Goal: Task Accomplishment & Management: Manage account settings

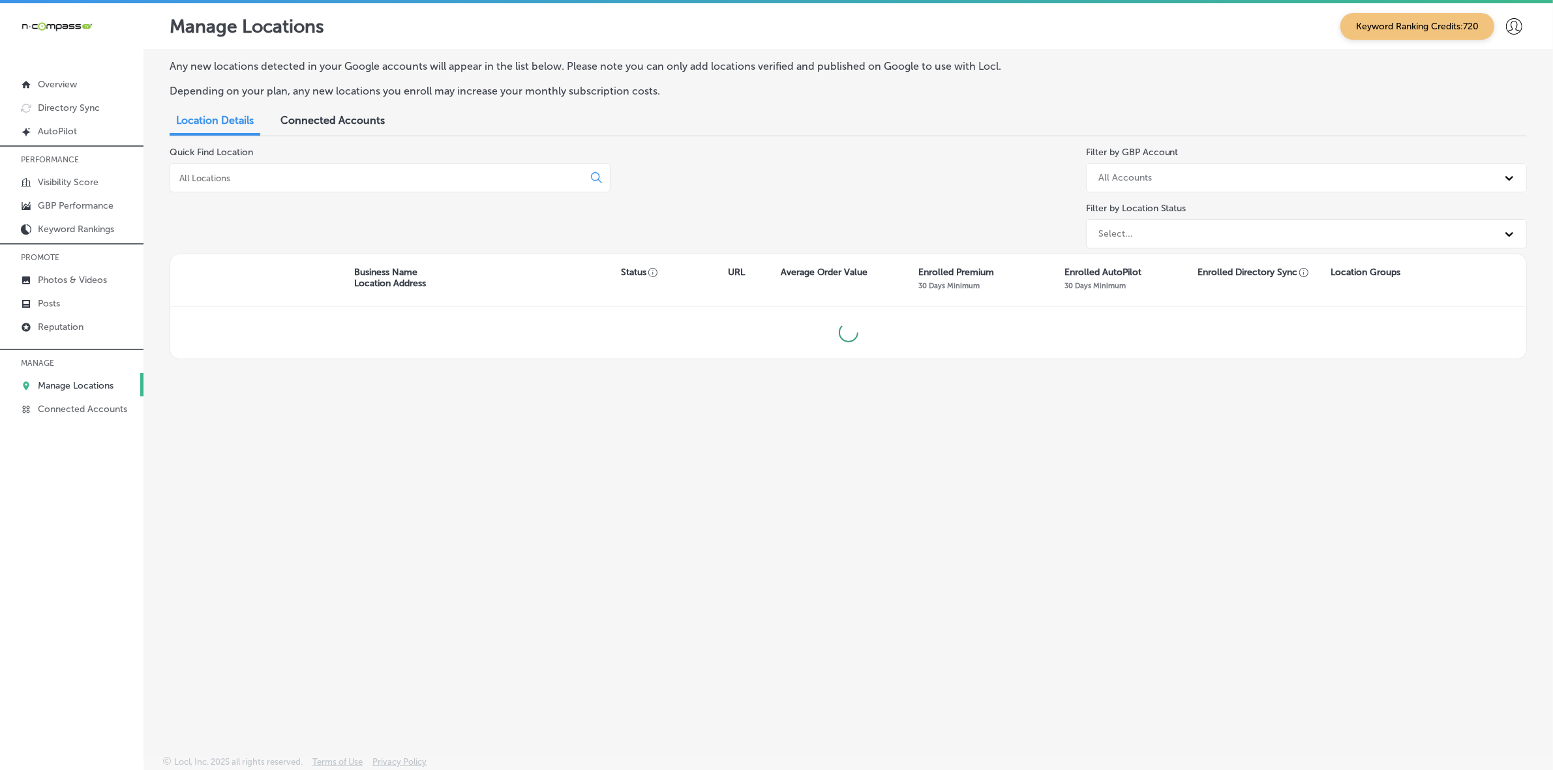
click at [370, 173] on input at bounding box center [379, 178] width 402 height 12
type input "dolce [GEOGRAPHIC_DATA]"
click at [372, 181] on input "dolce [GEOGRAPHIC_DATA]" at bounding box center [379, 178] width 402 height 12
click at [372, 183] on input "dolce [GEOGRAPHIC_DATA]" at bounding box center [379, 178] width 402 height 12
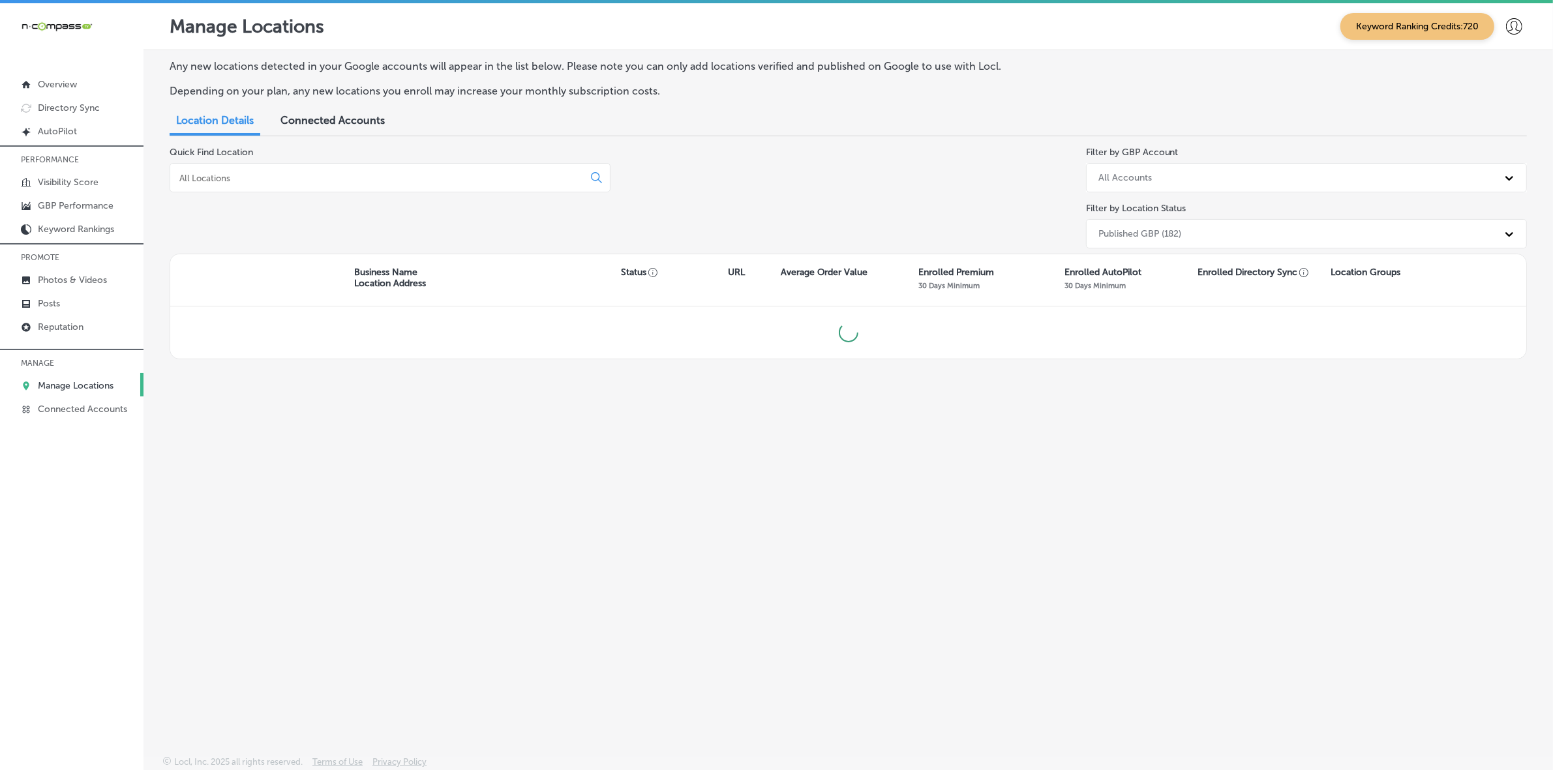
click at [90, 388] on p "Manage Locations" at bounding box center [76, 385] width 76 height 11
click at [286, 177] on input at bounding box center [379, 178] width 402 height 12
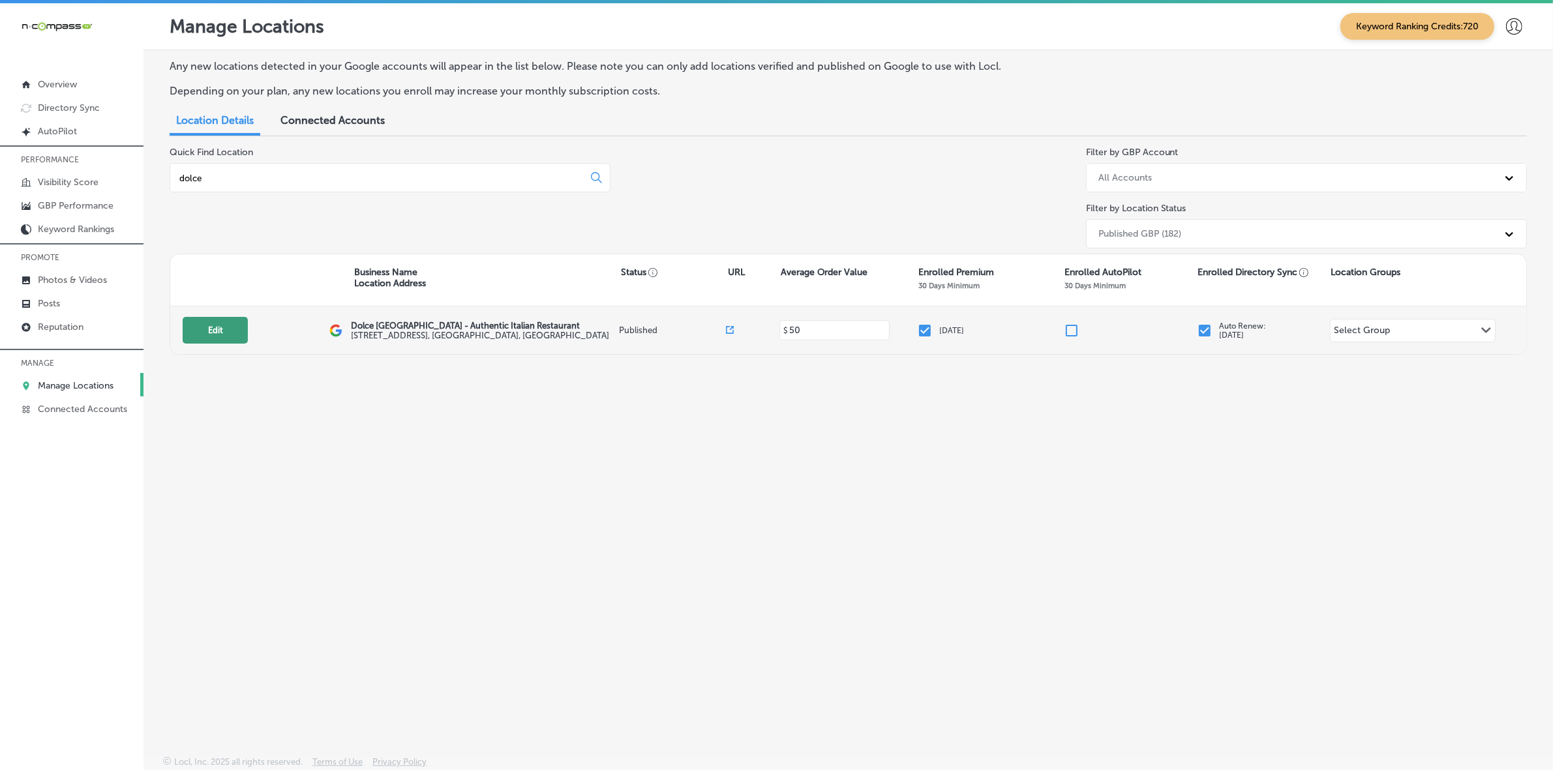
type input "dolce"
click at [222, 323] on button "Edit" at bounding box center [215, 330] width 65 height 27
select select "US"
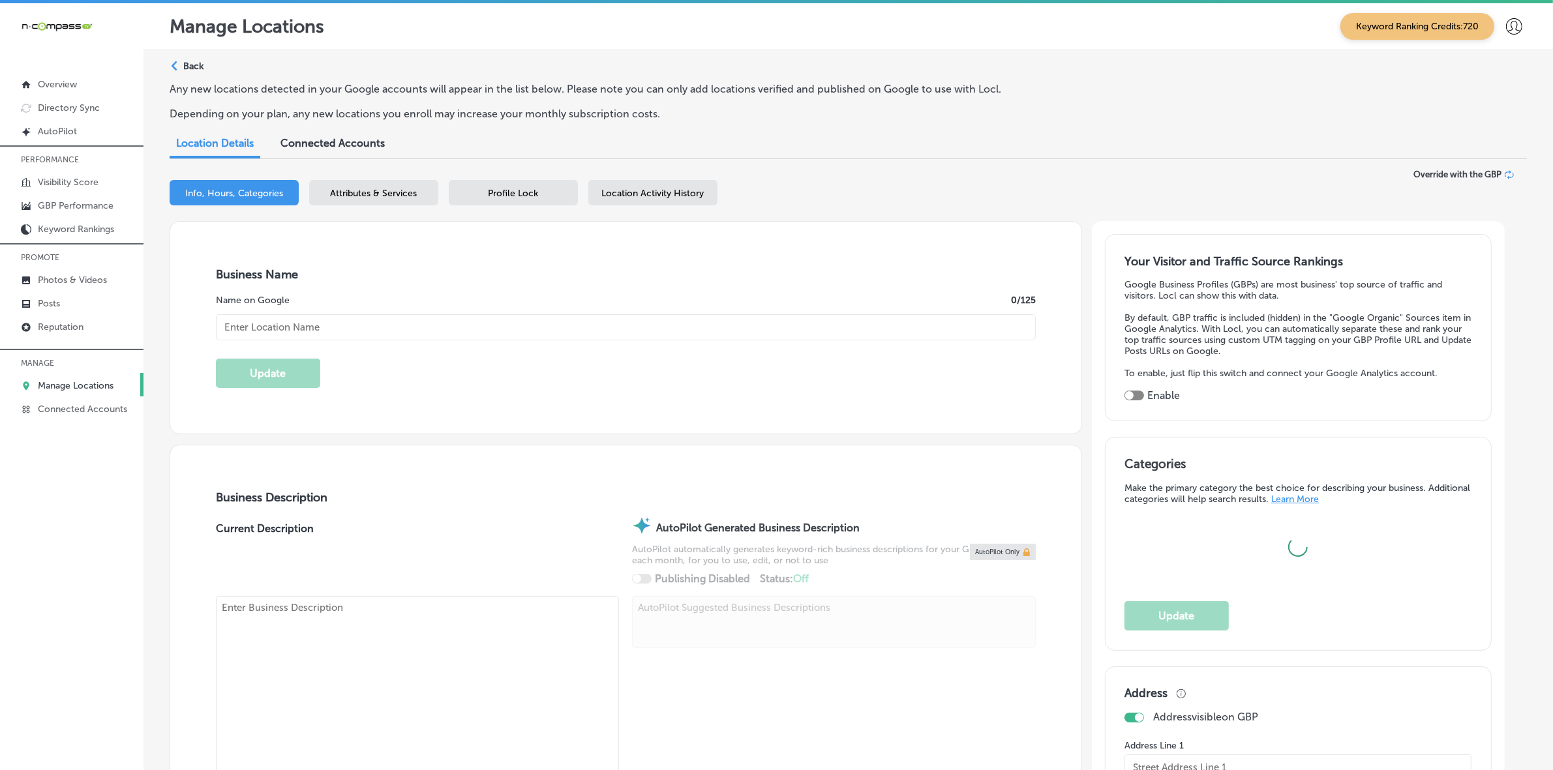
type textarea "Dolce Italia is an award-winning Italian restaurant in [GEOGRAPHIC_DATA], [GEOG…"
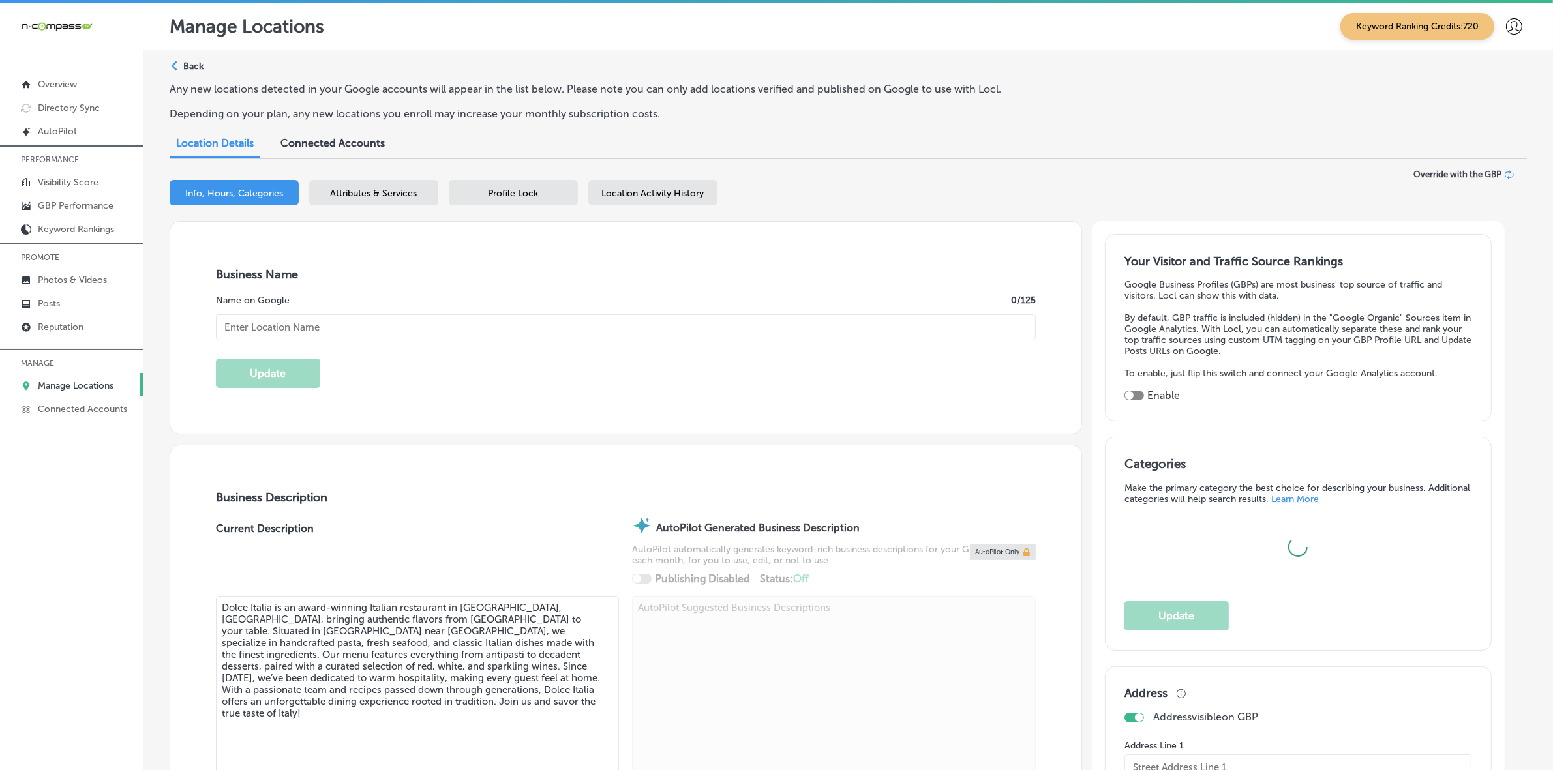
type input "Dolce [GEOGRAPHIC_DATA] - Authentic Italian Restaurant"
type input "[STREET_ADDRESS]"
type input "[GEOGRAPHIC_DATA]"
type input "34231"
type input "US"
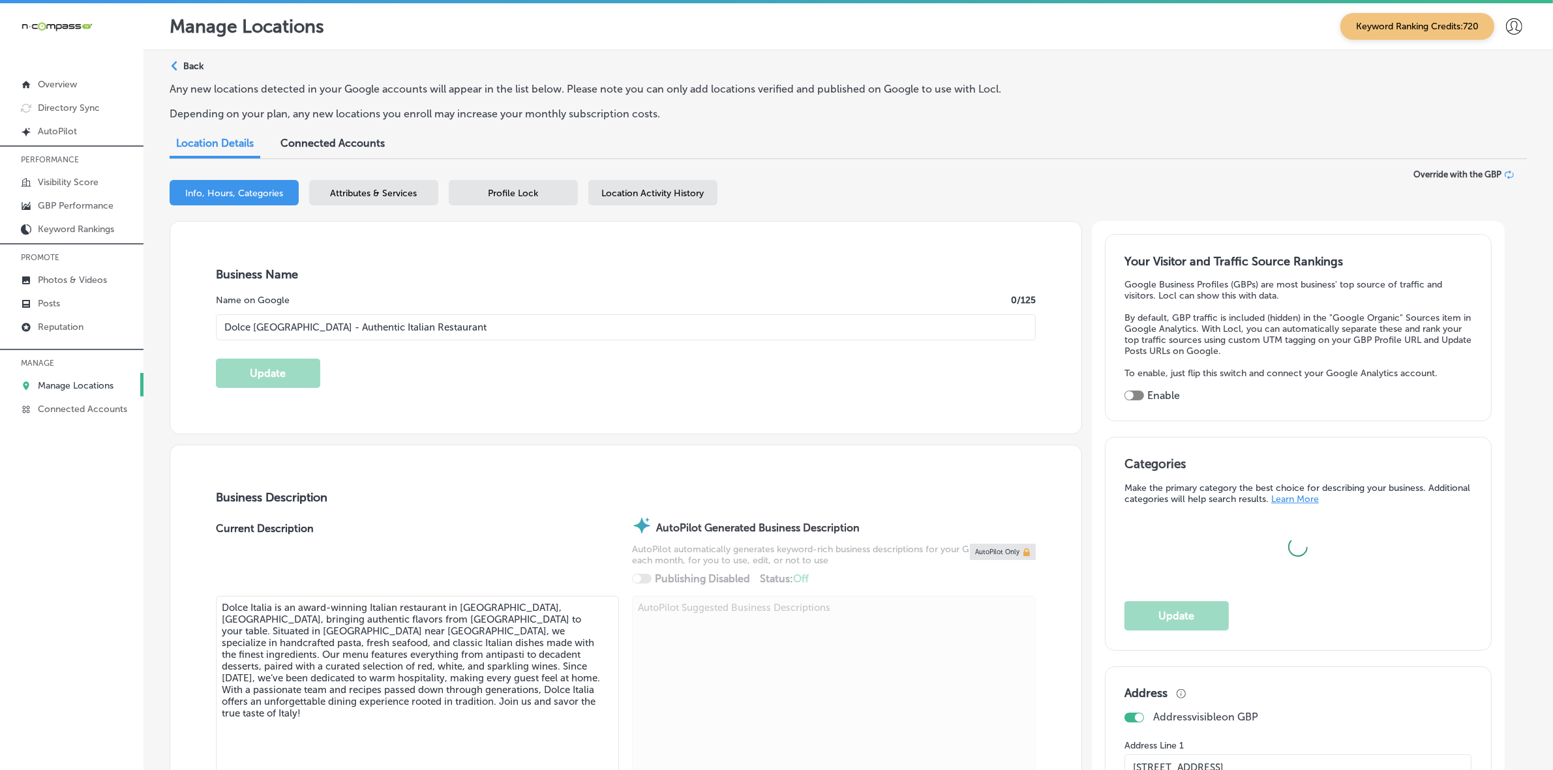
type input "[URL][DOMAIN_NAME]"
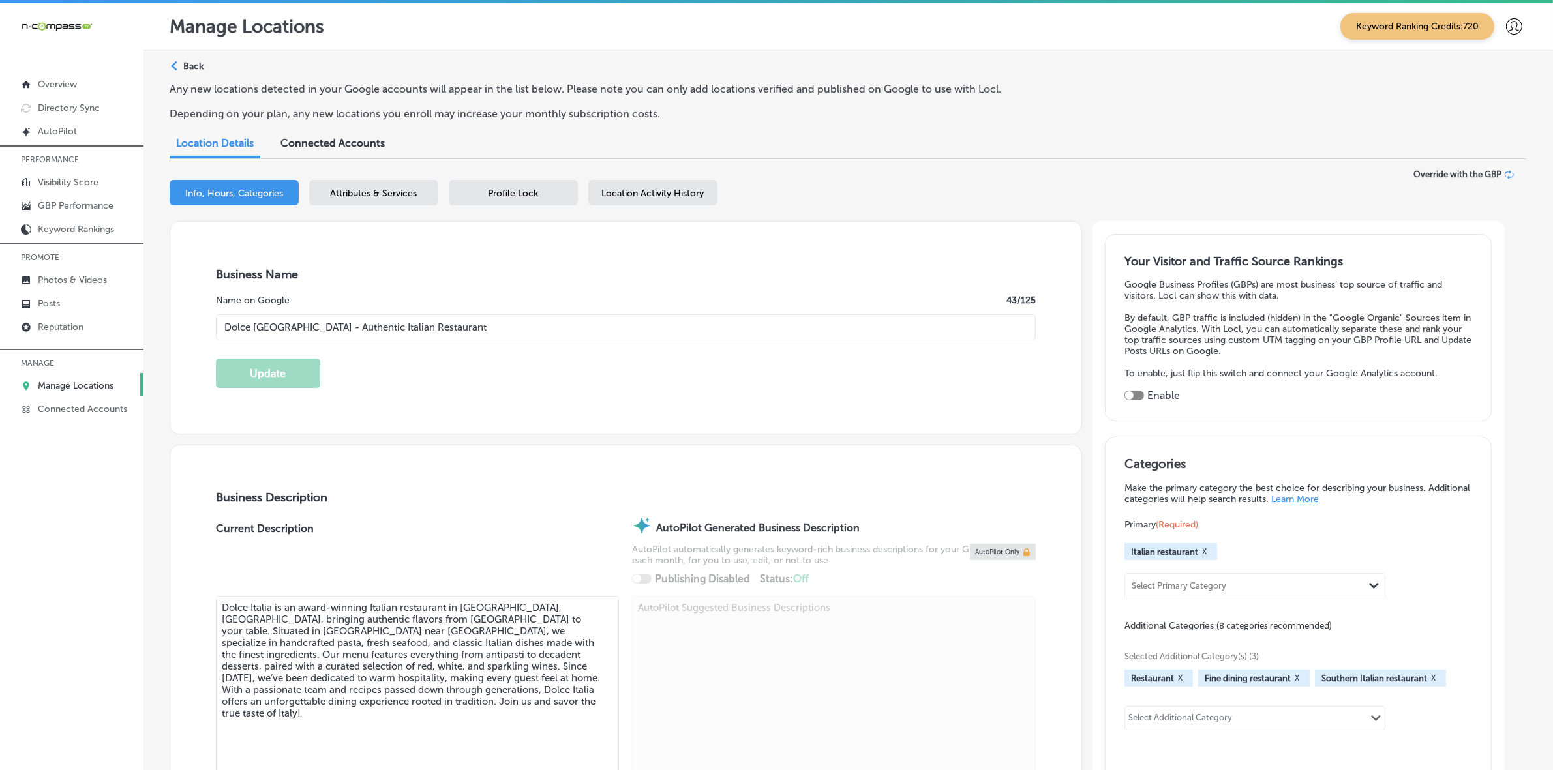
checkbox input "true"
type input "[PHONE_NUMBER]"
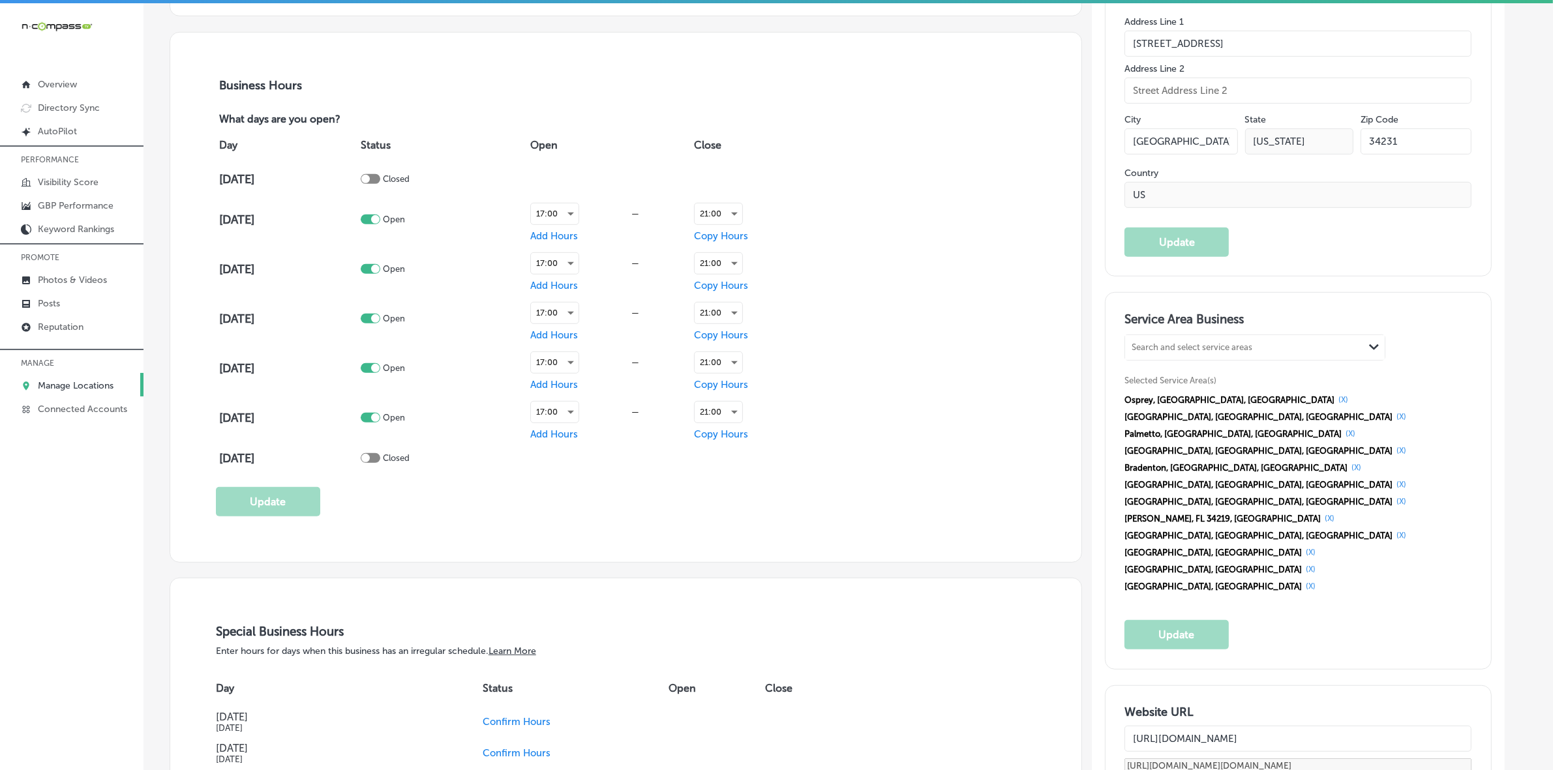
scroll to position [815, 0]
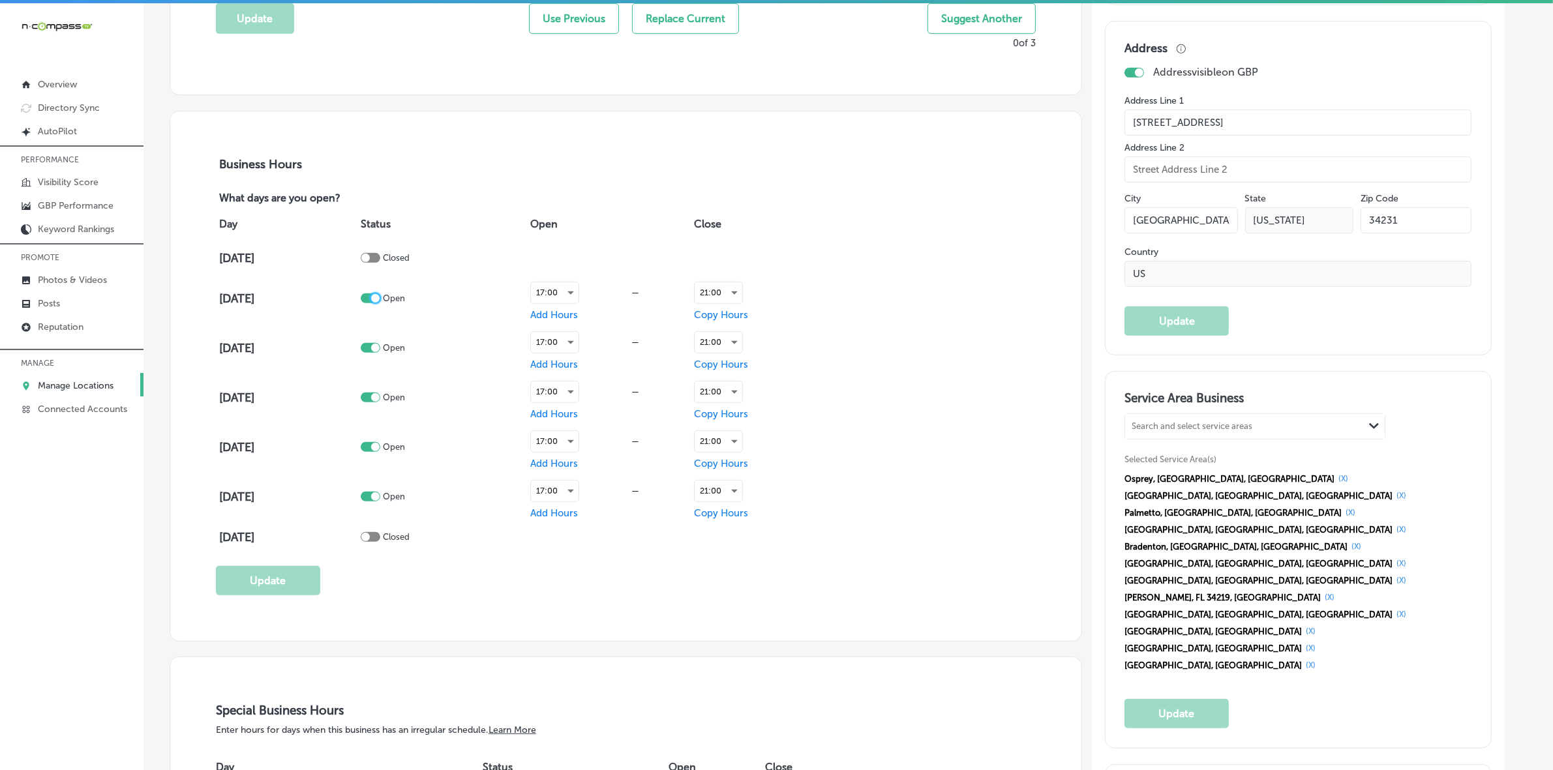
click at [379, 300] on div at bounding box center [375, 298] width 8 height 8
checkbox input "false"
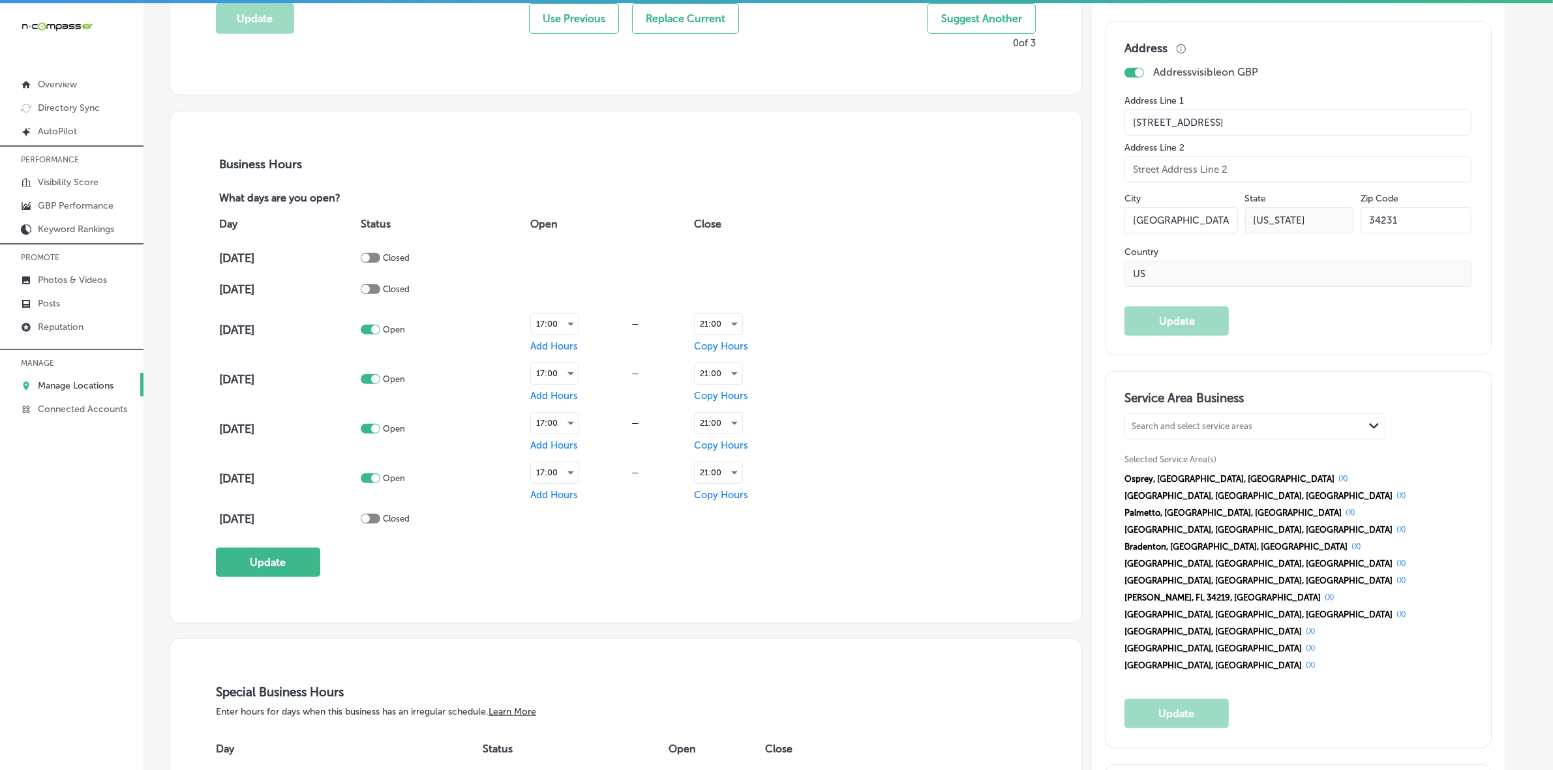
click at [380, 334] on div at bounding box center [371, 330] width 20 height 10
checkbox input "false"
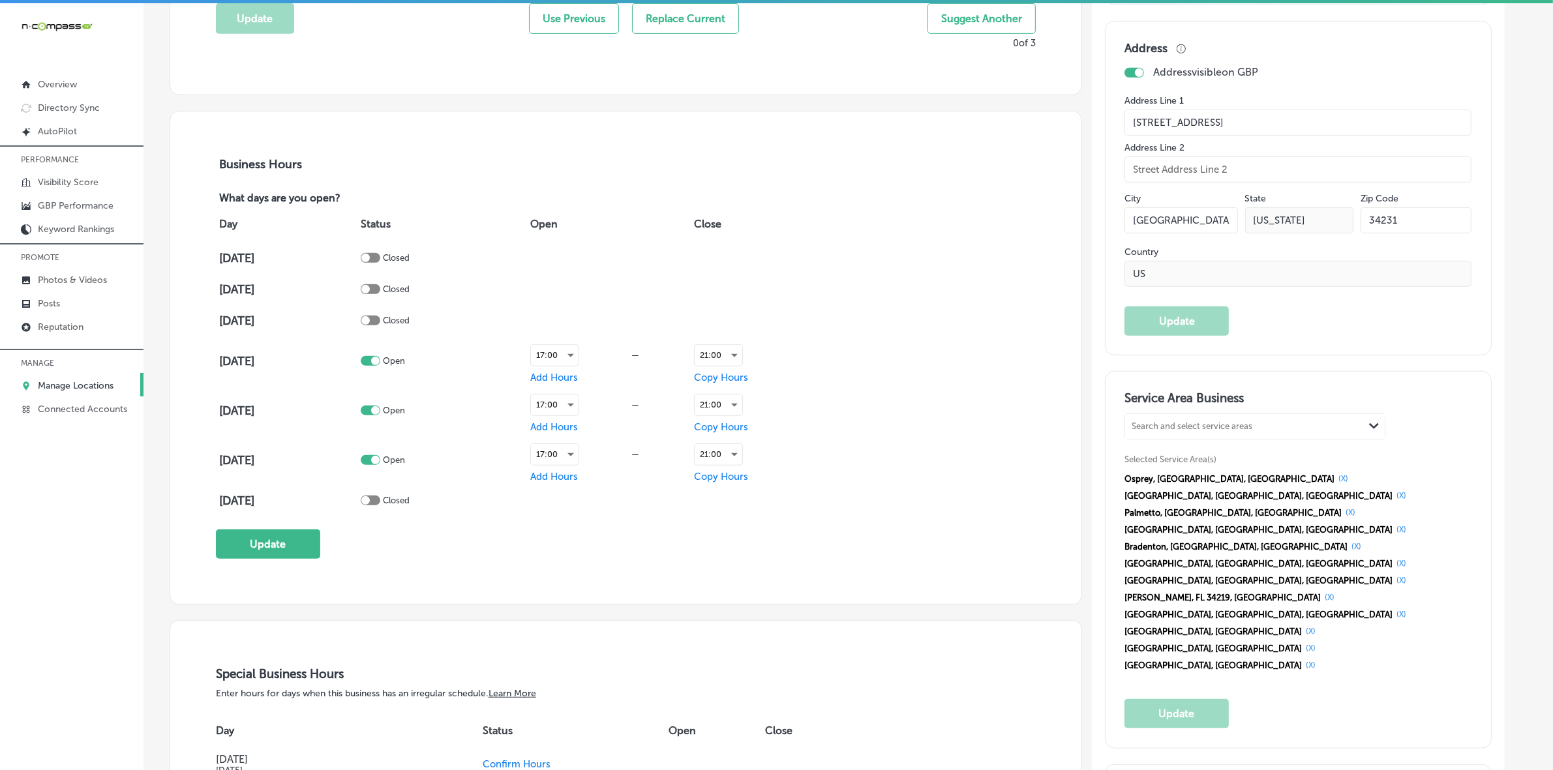
click at [380, 365] on div at bounding box center [371, 361] width 20 height 10
checkbox input "false"
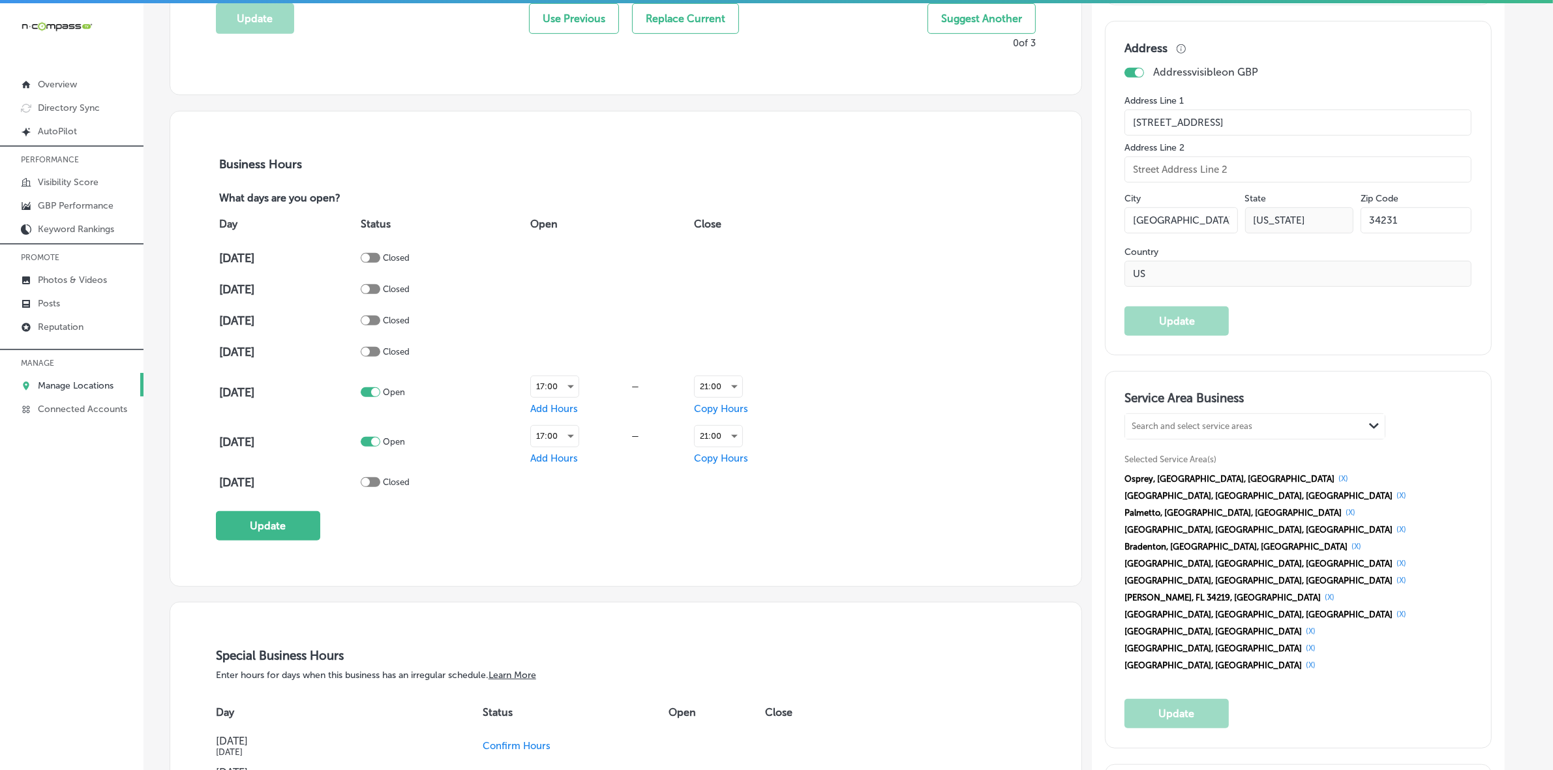
click at [380, 391] on div at bounding box center [371, 392] width 20 height 10
checkbox input "false"
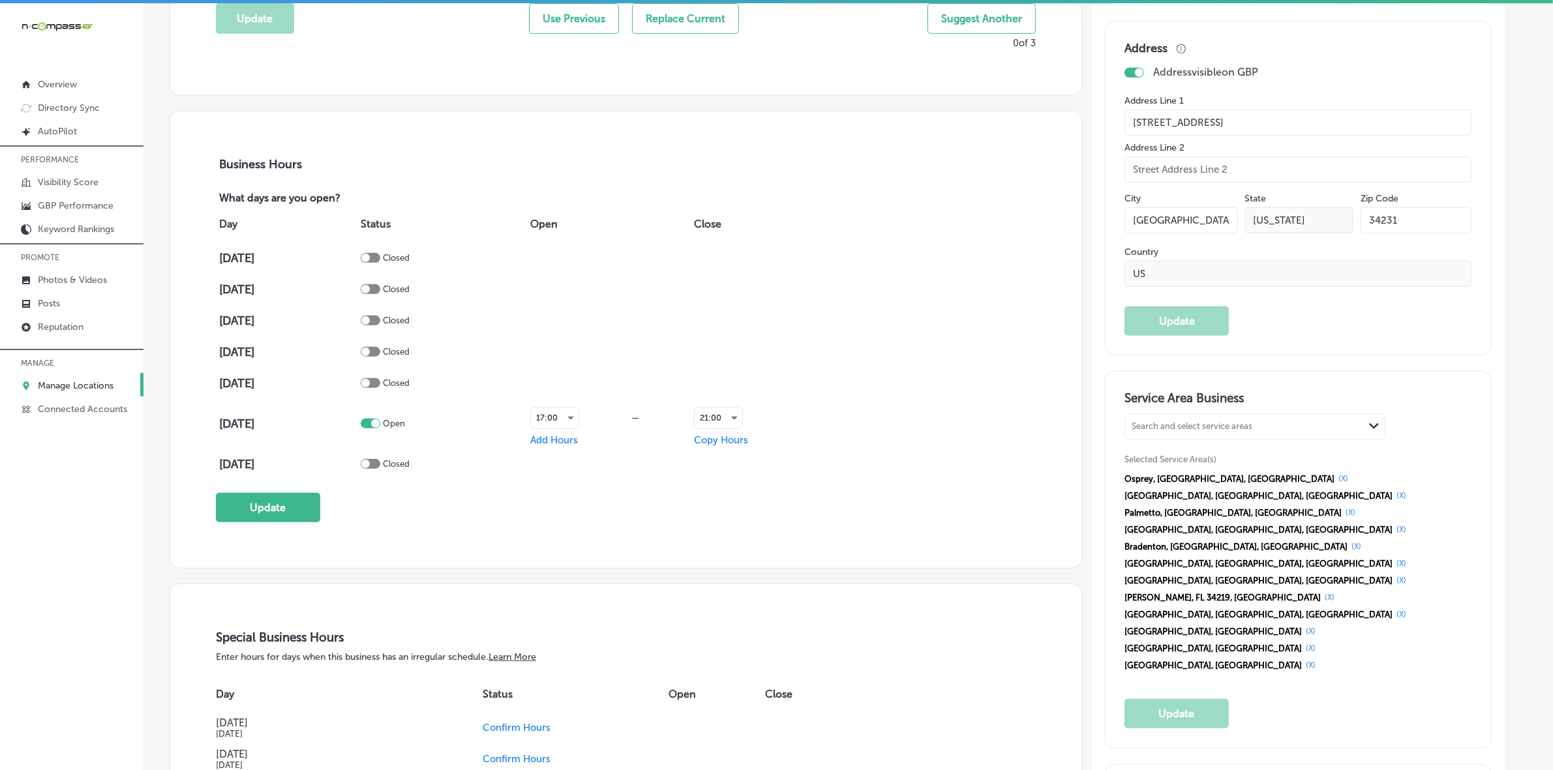
click at [380, 424] on div at bounding box center [371, 424] width 20 height 10
checkbox input "false"
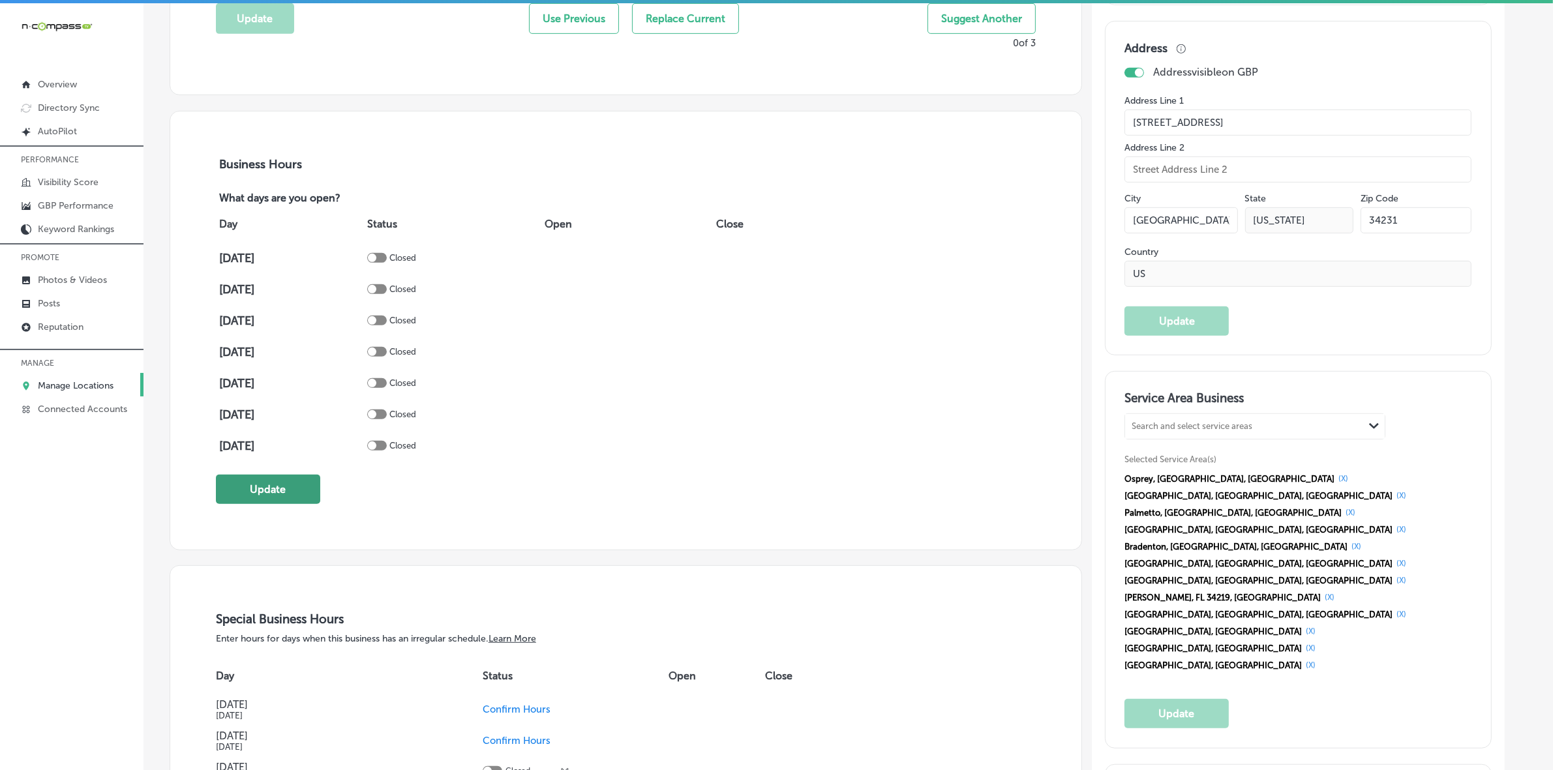
click at [297, 492] on button "Update" at bounding box center [268, 489] width 104 height 29
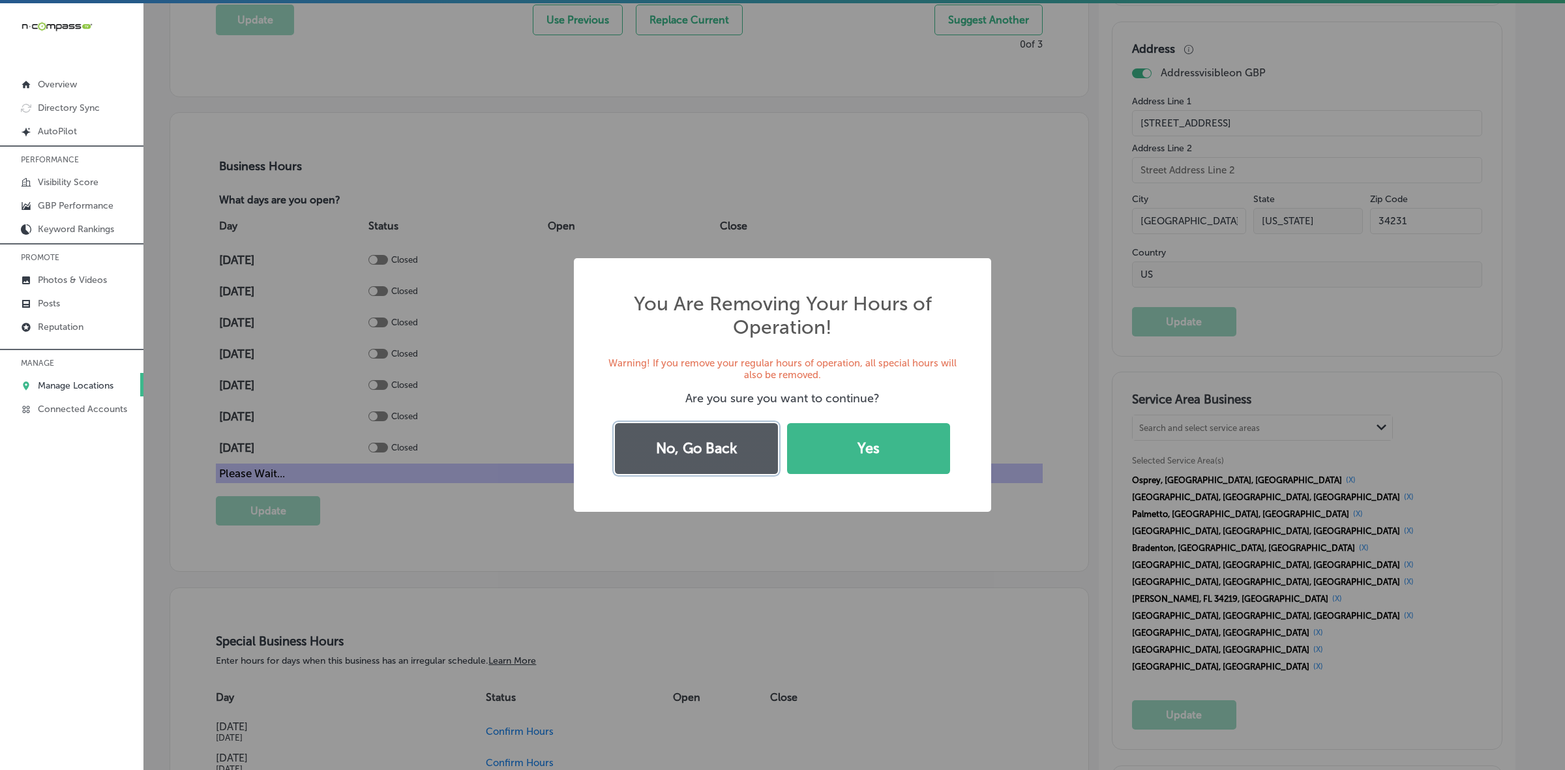
click at [711, 458] on button "No, Go Back" at bounding box center [696, 448] width 163 height 51
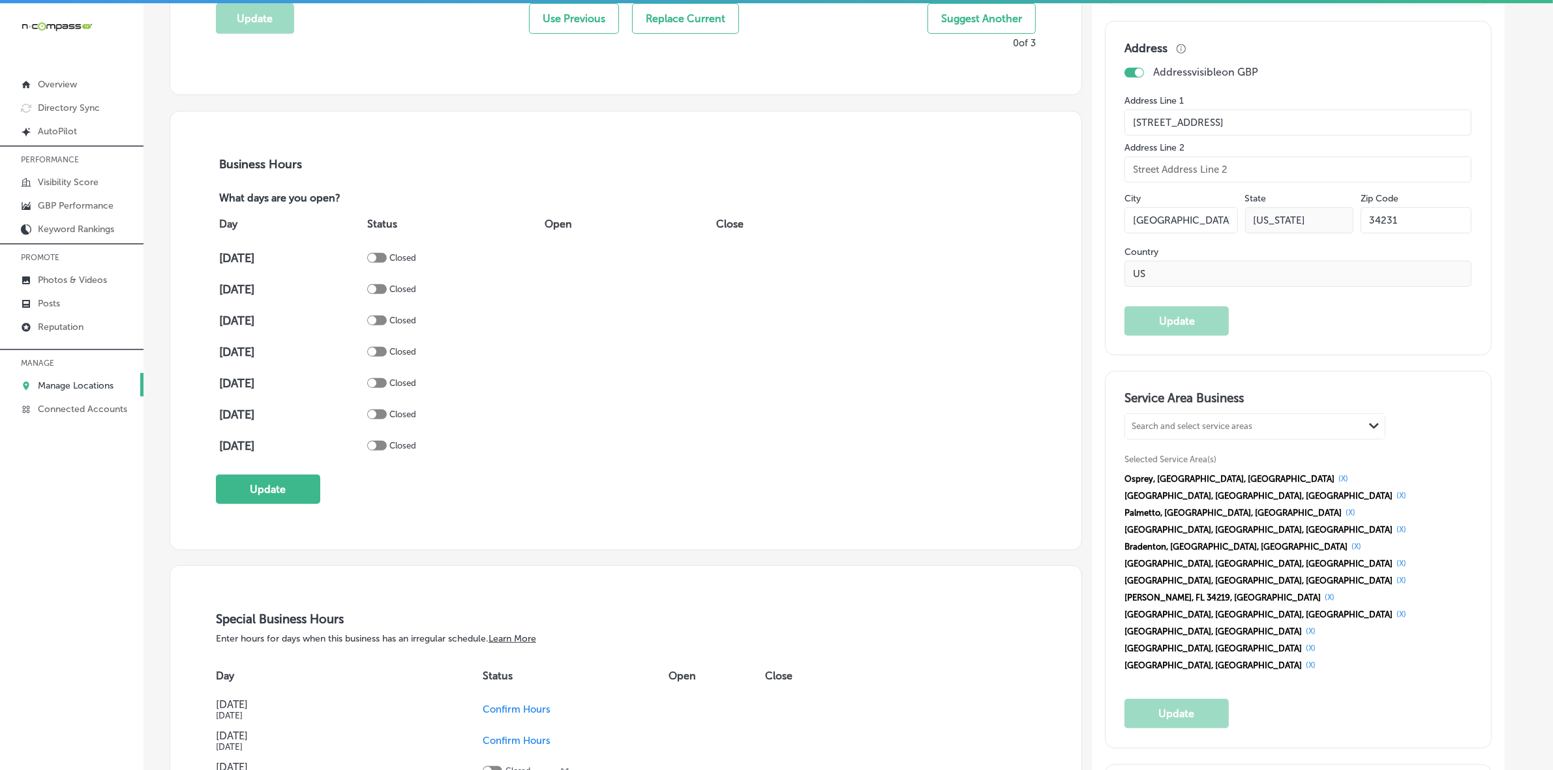
click at [102, 382] on link "Manage Locations" at bounding box center [71, 384] width 143 height 23
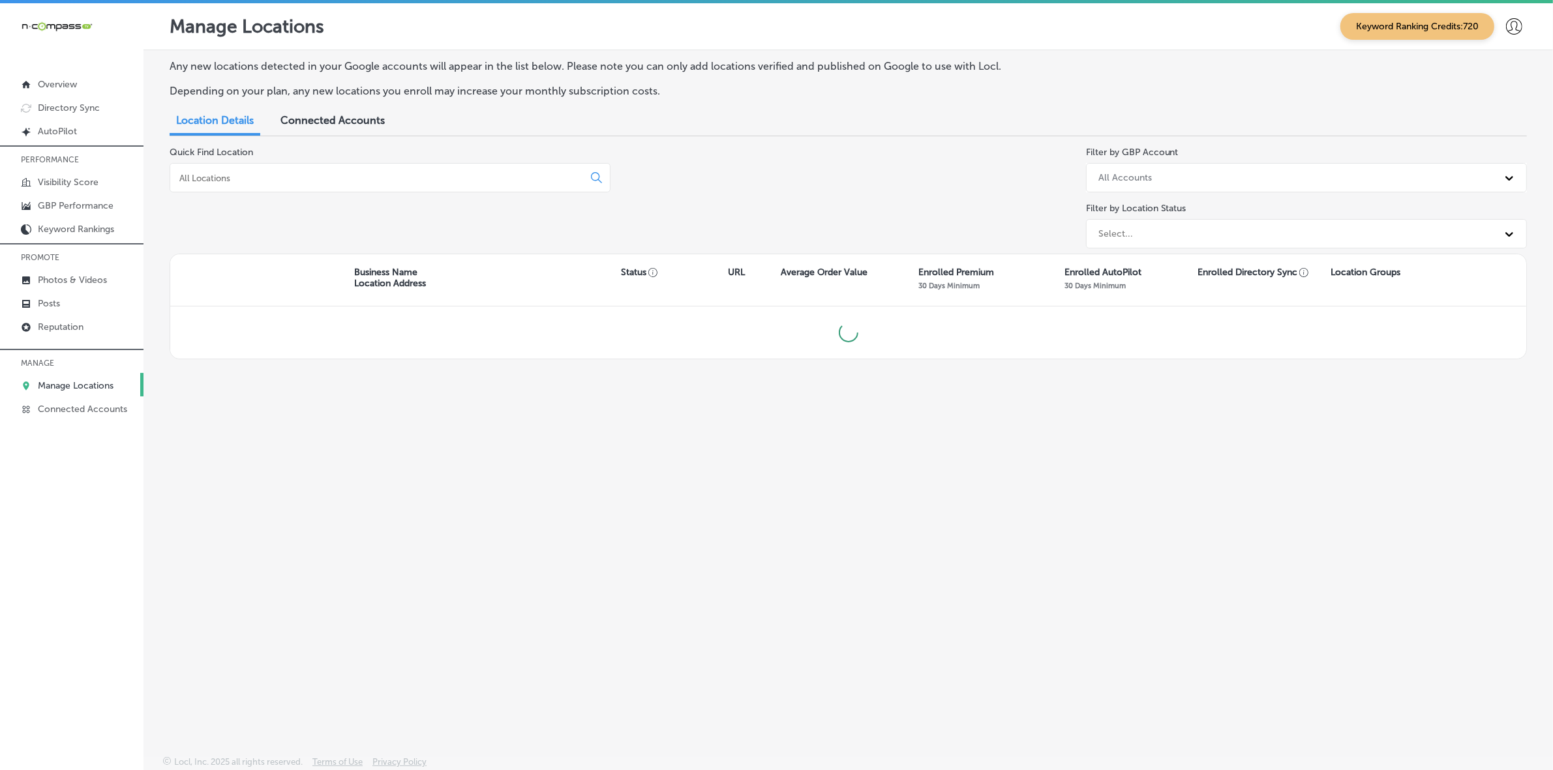
click at [312, 179] on input at bounding box center [379, 178] width 402 height 12
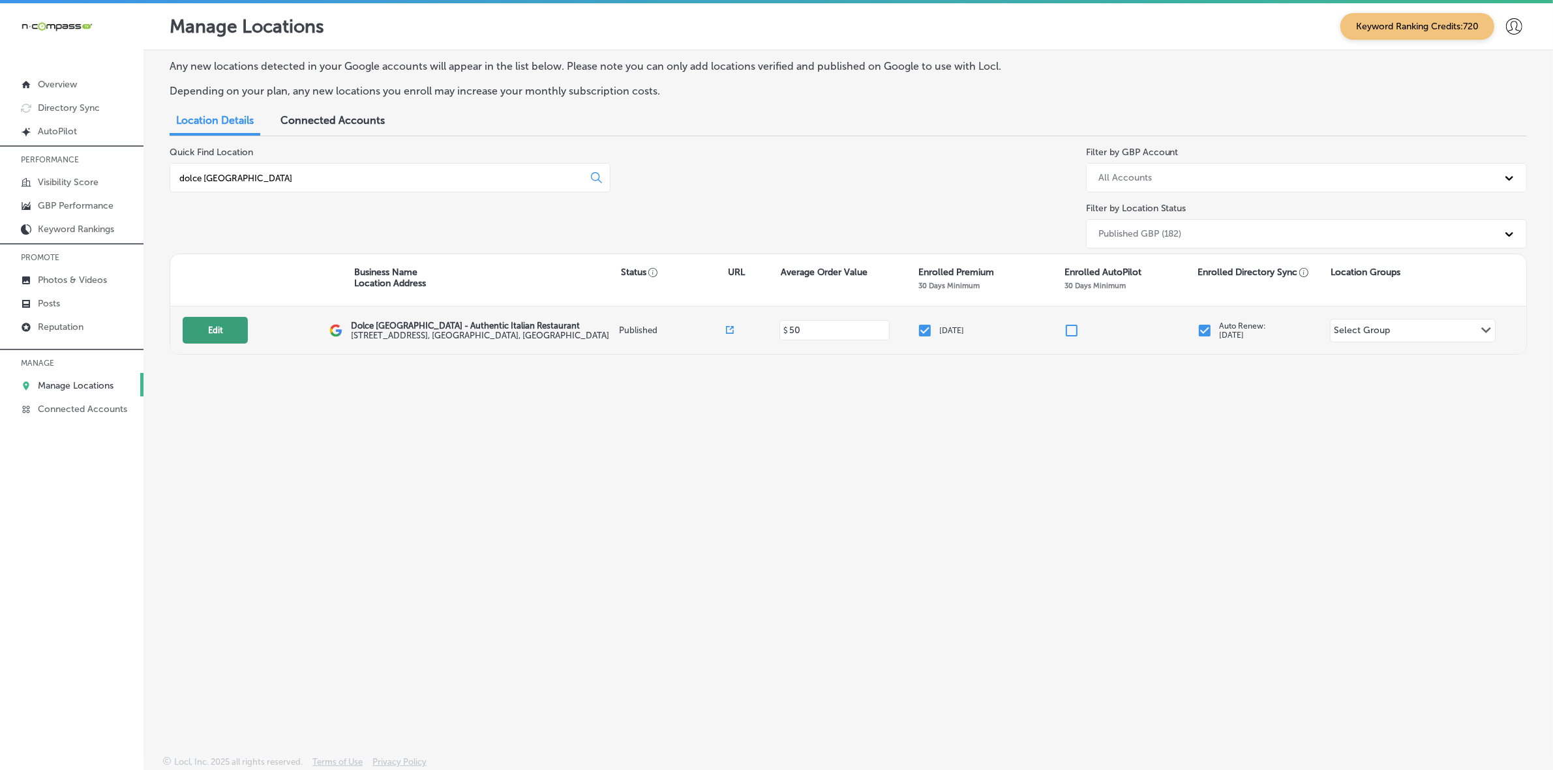
type input "dolce [GEOGRAPHIC_DATA]"
click at [225, 333] on button "Edit" at bounding box center [215, 330] width 65 height 27
select select "US"
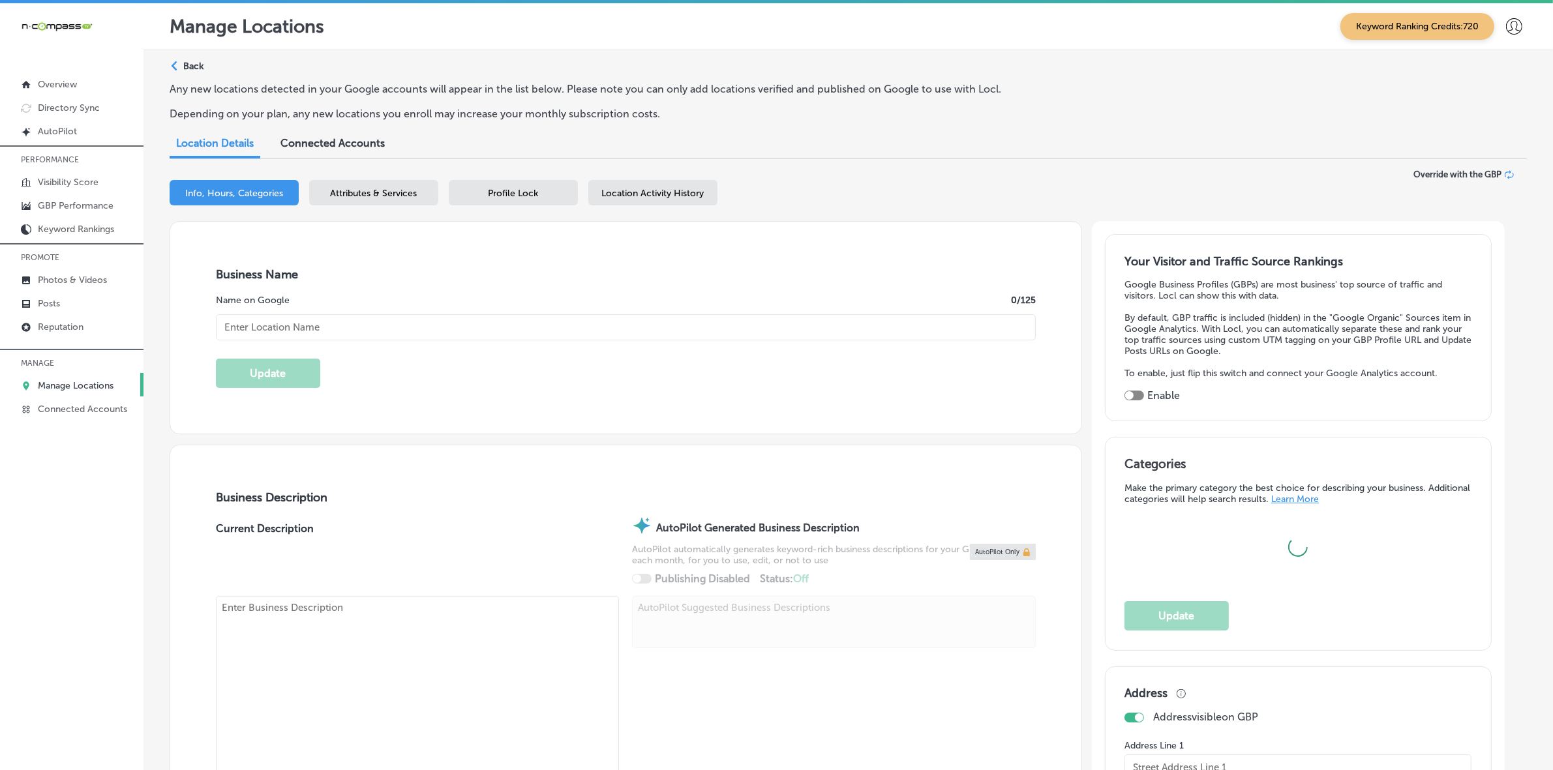
type input "Dolce [GEOGRAPHIC_DATA] - Authentic Italian Restaurant"
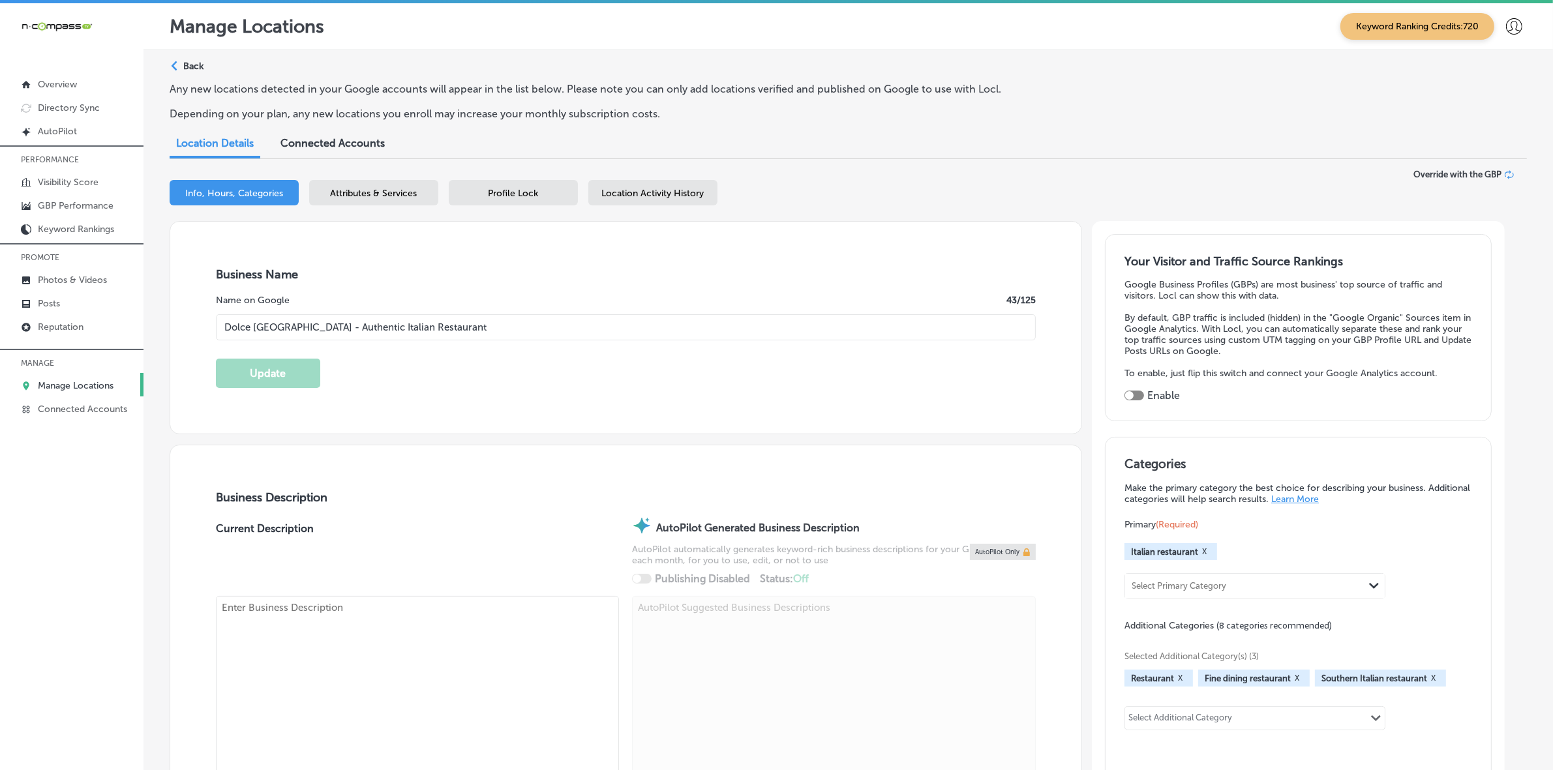
type input "[STREET_ADDRESS]"
type input "[GEOGRAPHIC_DATA]"
type input "34231"
type input "US"
type input "[URL][DOMAIN_NAME]"
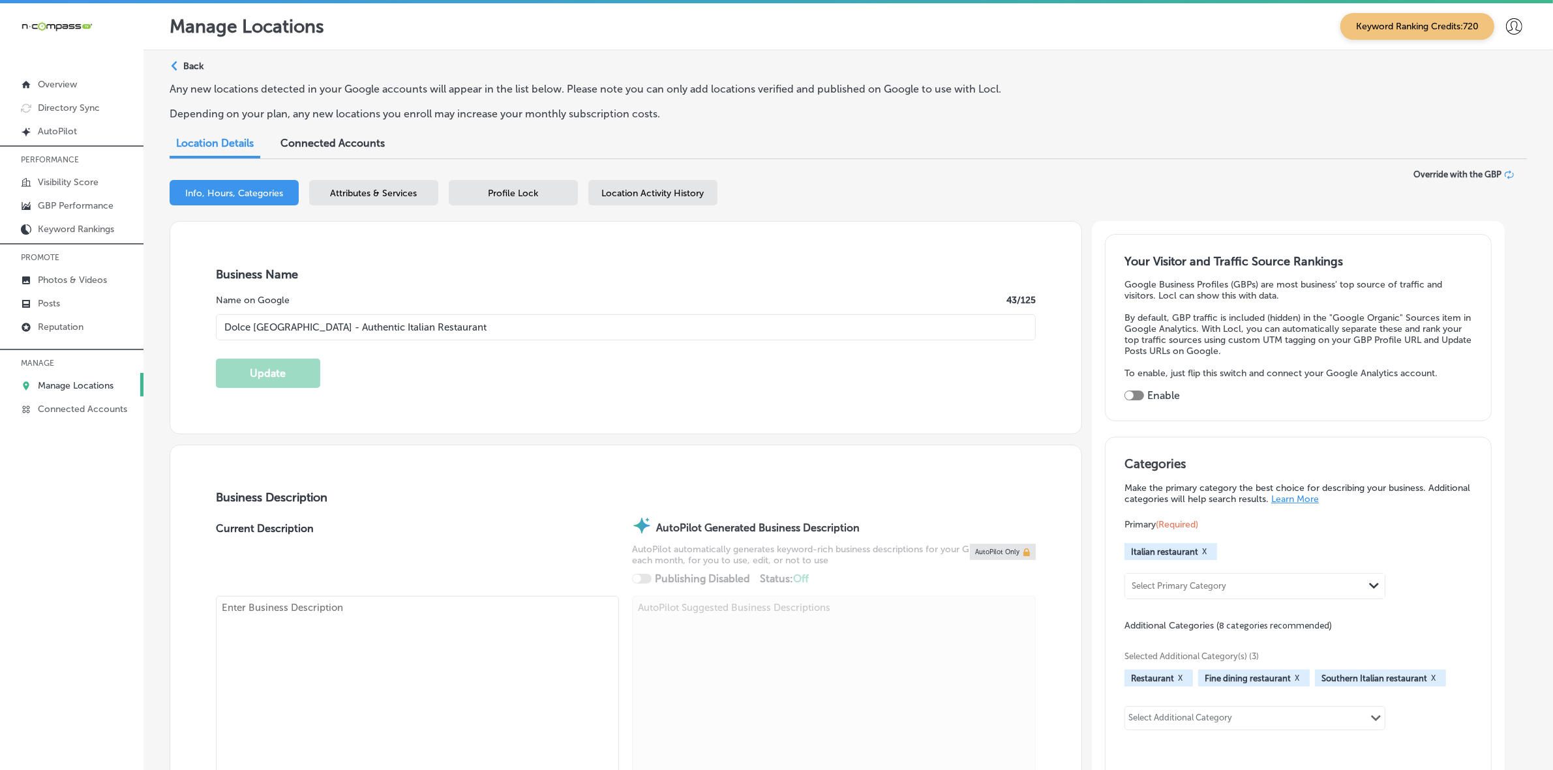
checkbox input "true"
type textarea "Dolce Italia is an award-winning Italian restaurant in [GEOGRAPHIC_DATA], [GEOG…"
type input "[PHONE_NUMBER]"
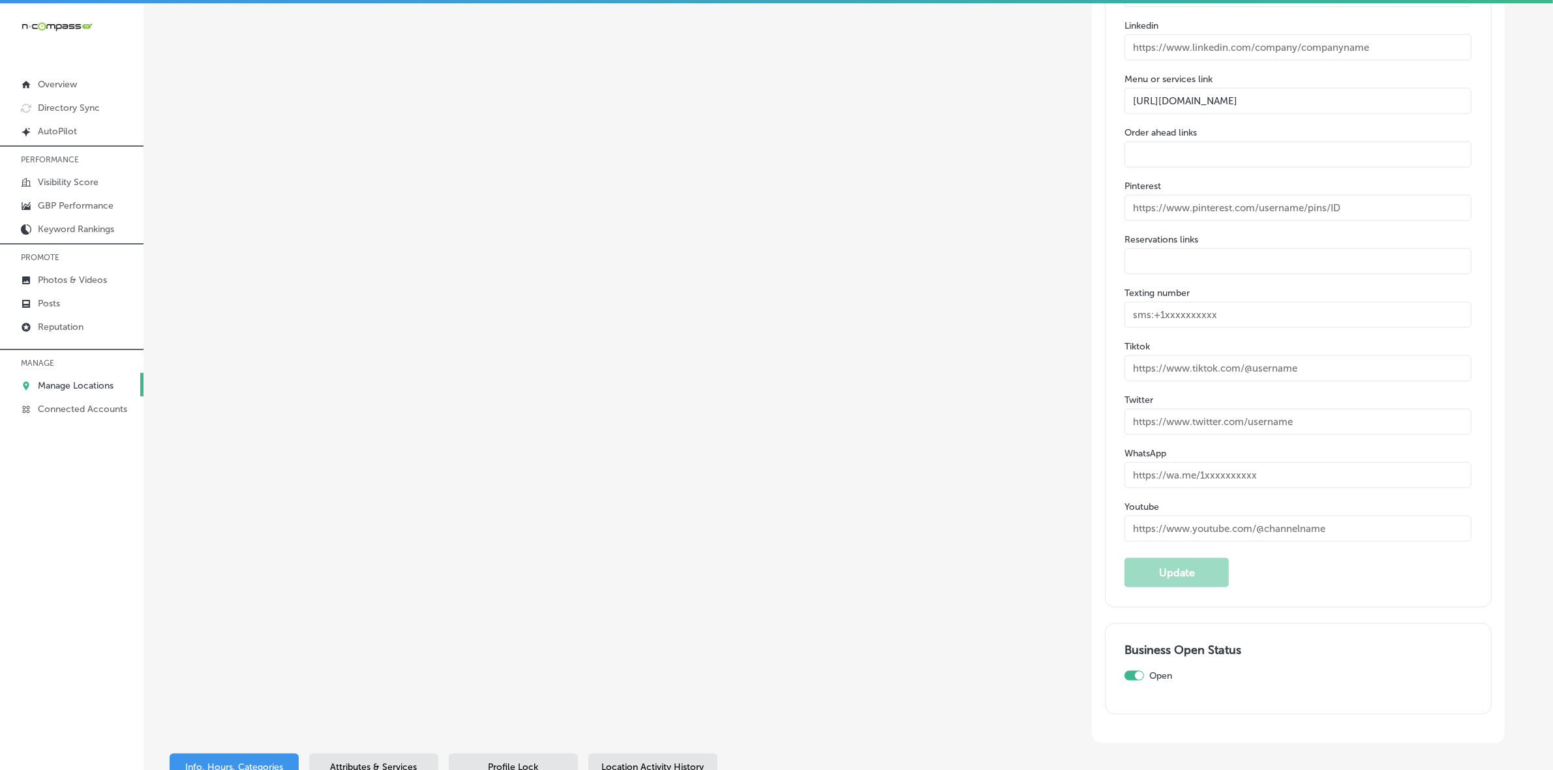
scroll to position [18, 0]
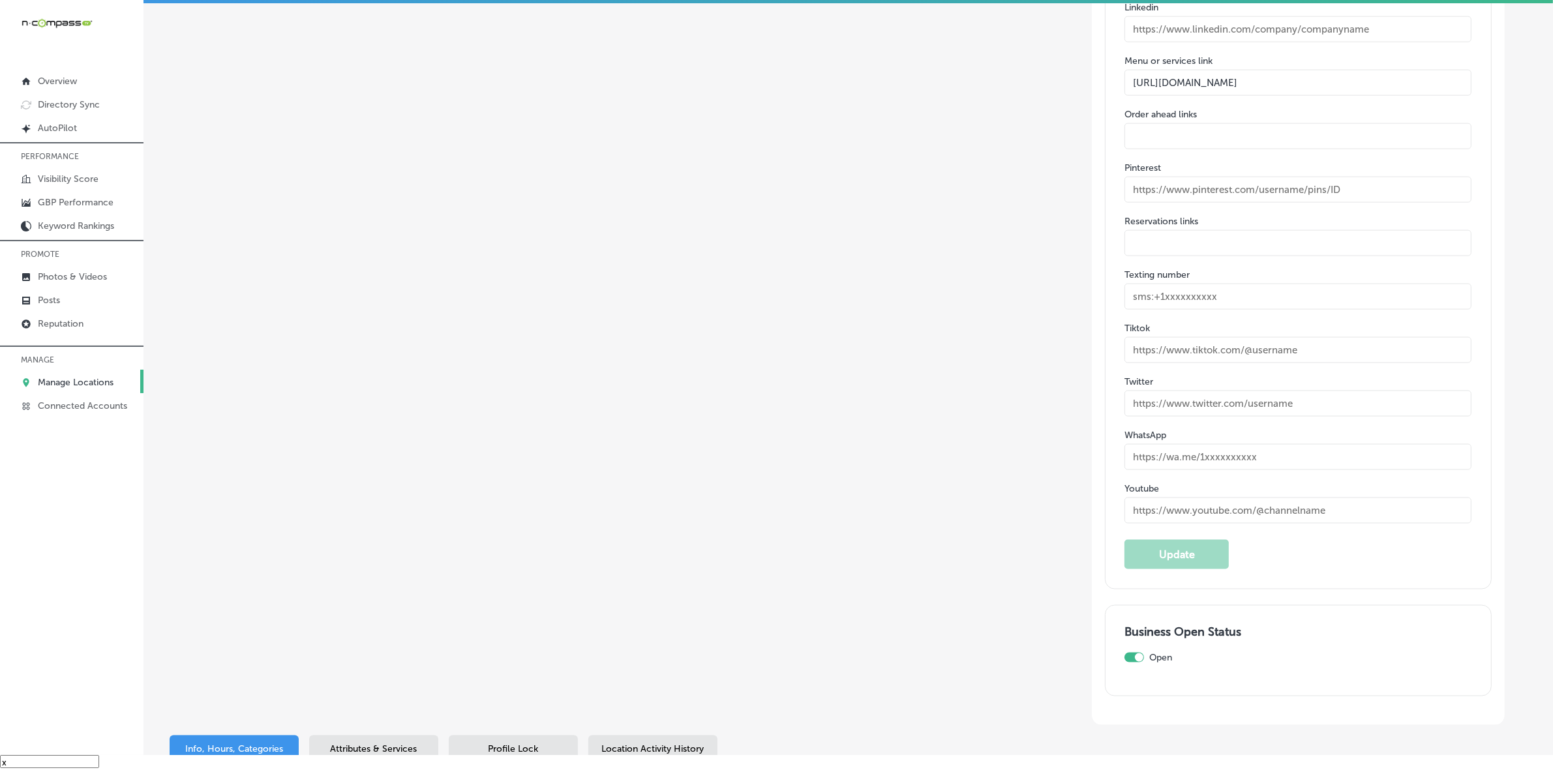
click at [1139, 653] on div at bounding box center [1134, 658] width 20 height 10
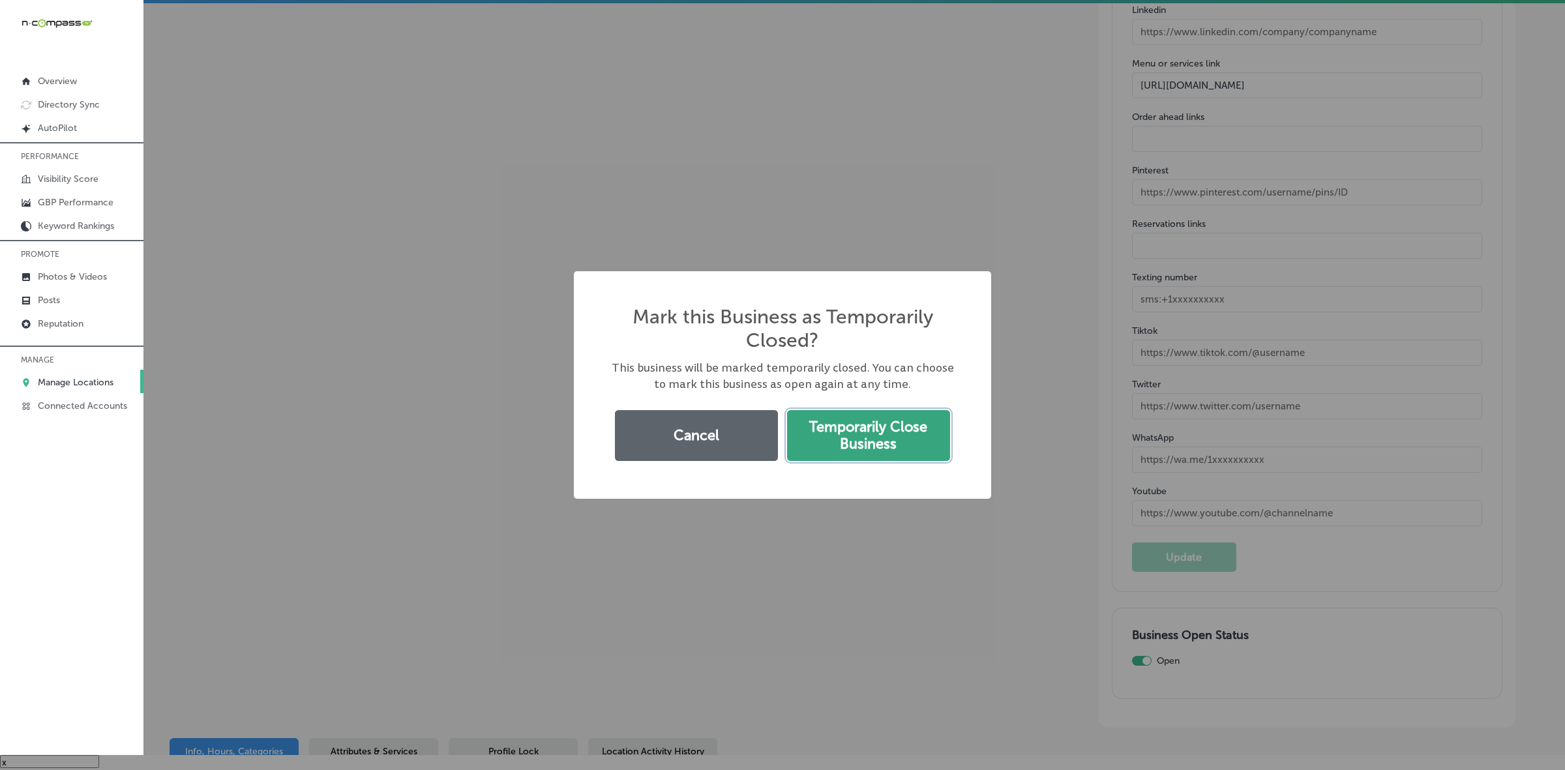
click at [872, 441] on button "Temporarily Close Business" at bounding box center [868, 435] width 163 height 51
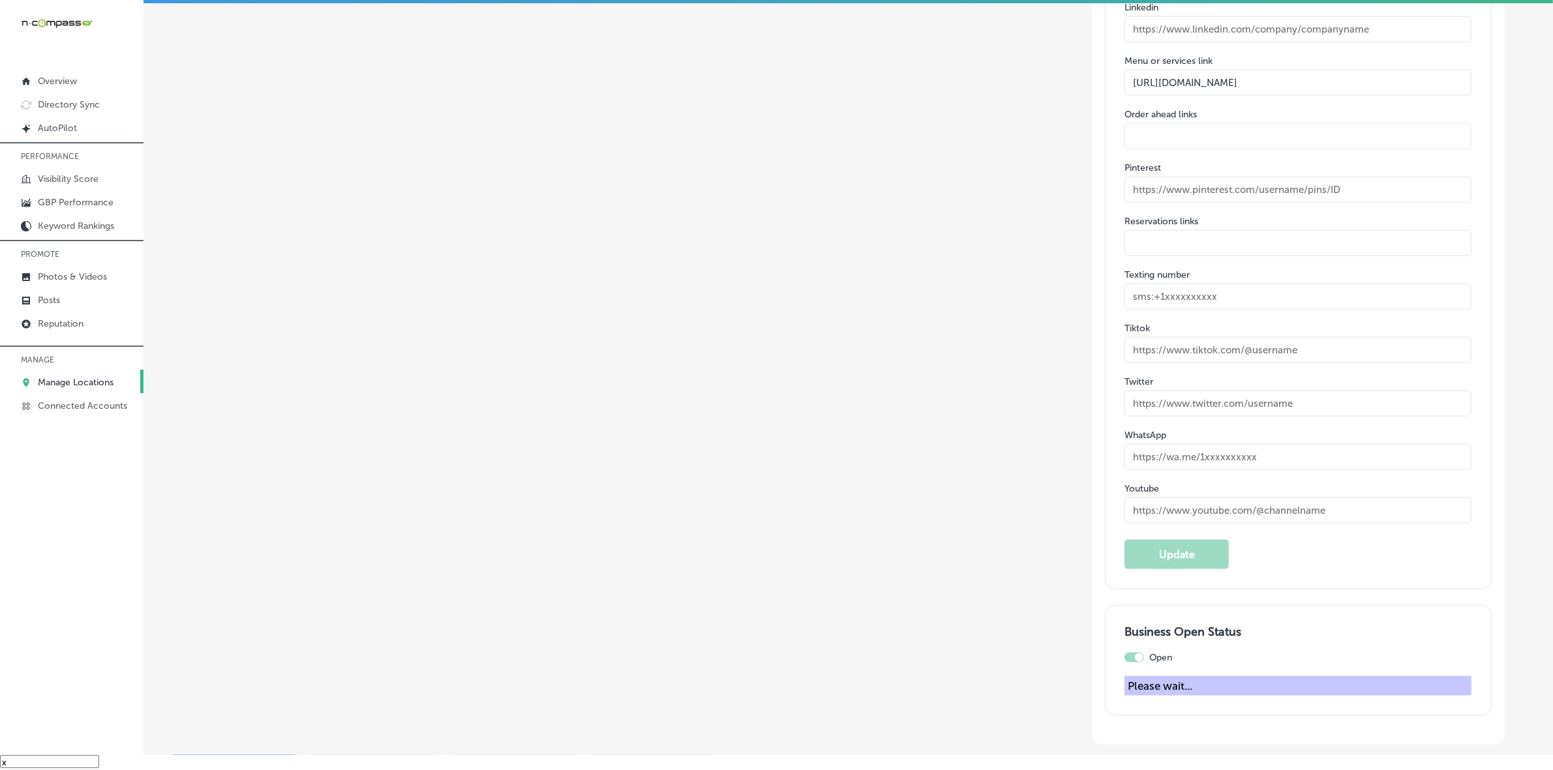
checkbox input "false"
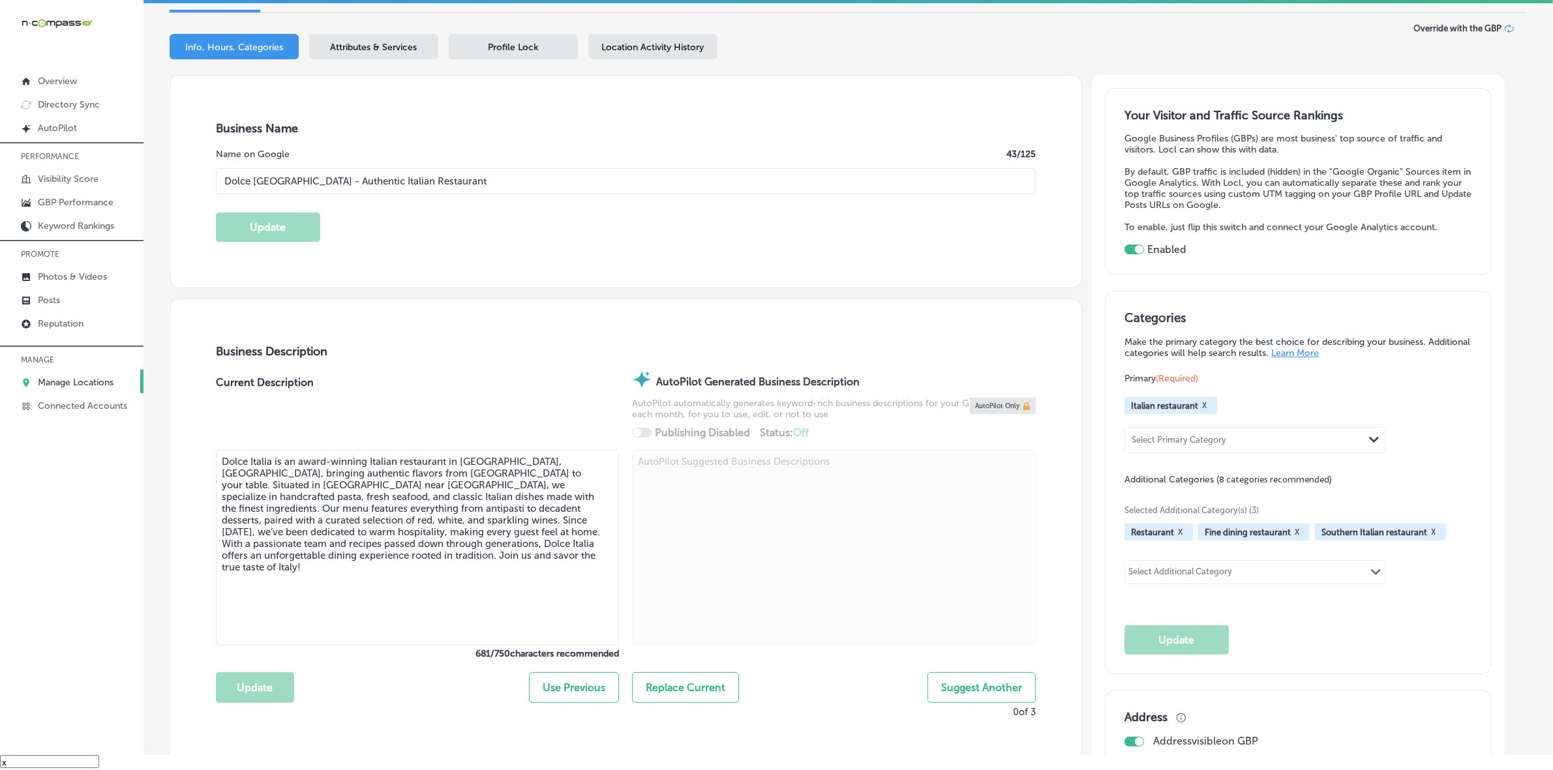
scroll to position [0, 0]
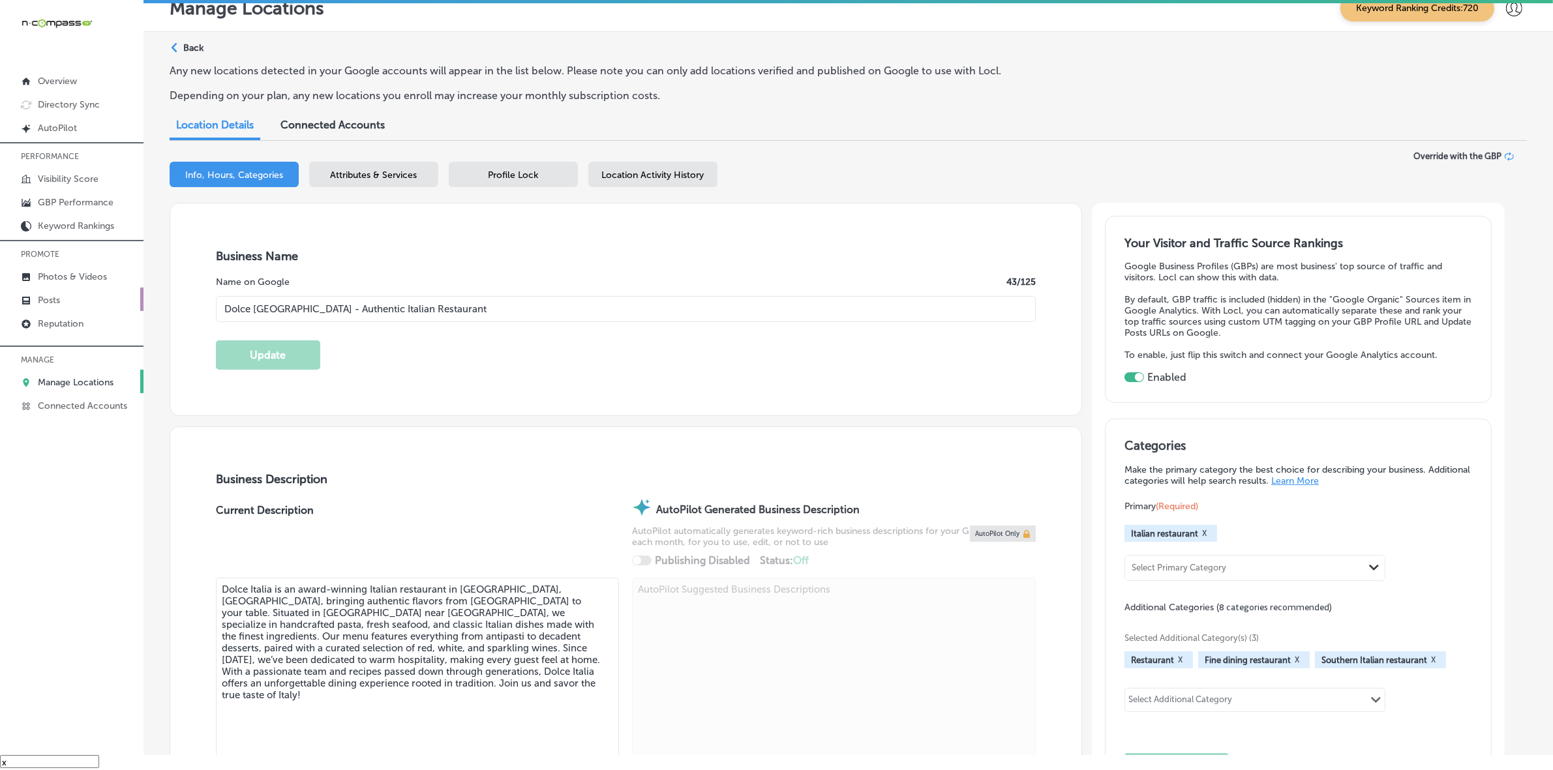
click at [62, 301] on link "Posts" at bounding box center [71, 299] width 143 height 23
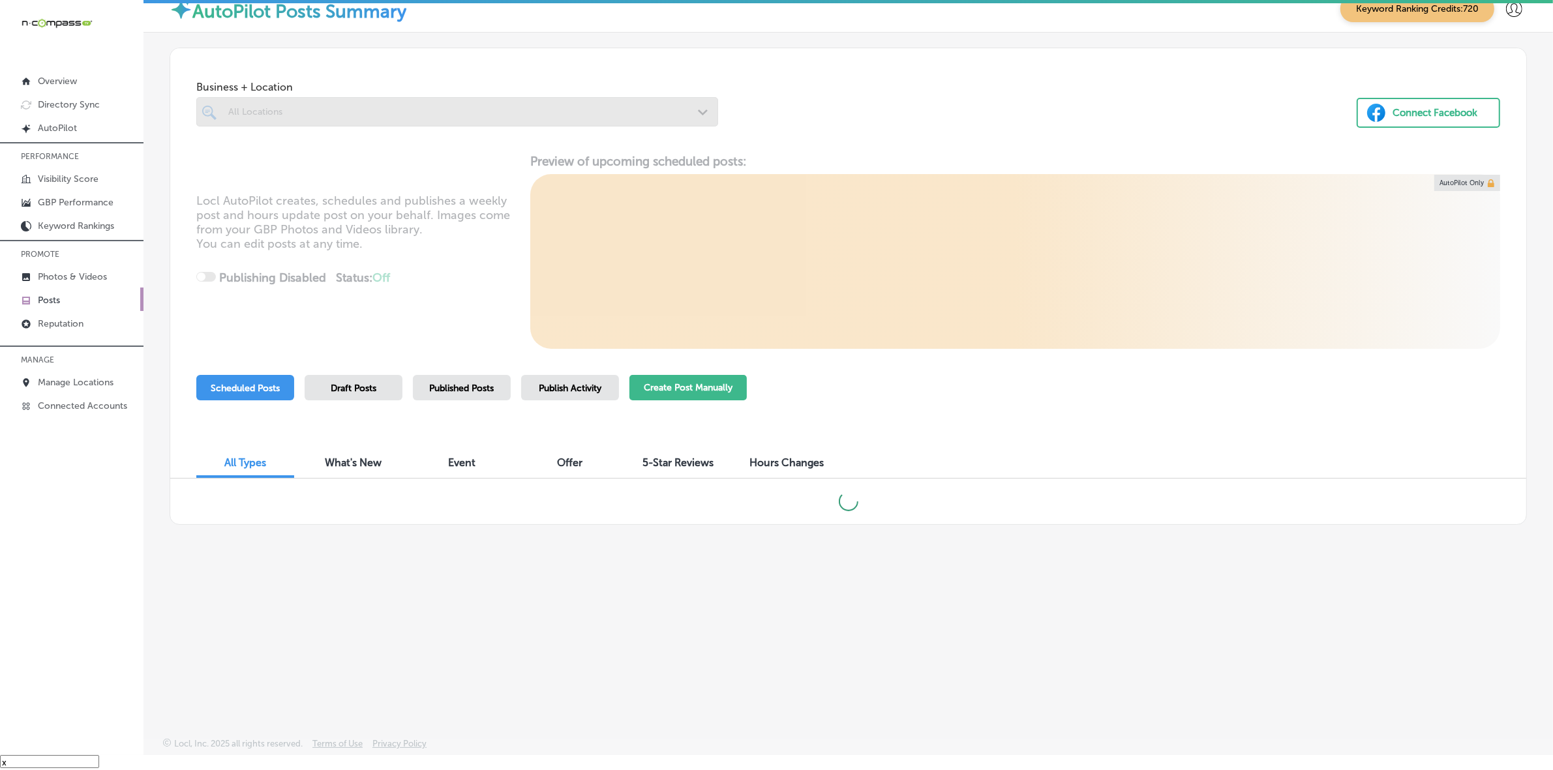
click at [683, 381] on button "Create Post Manually" at bounding box center [687, 387] width 117 height 25
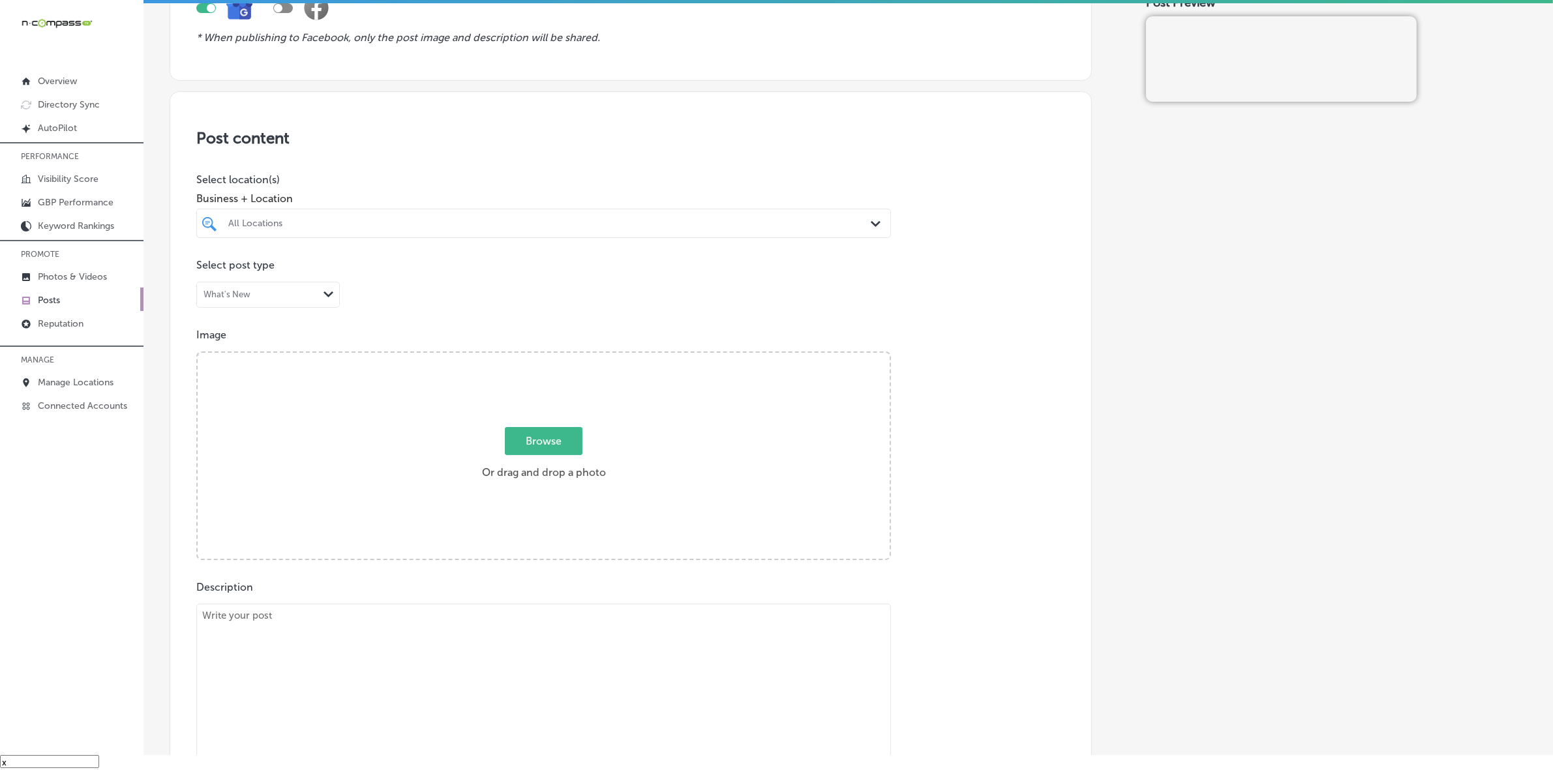
scroll to position [163, 0]
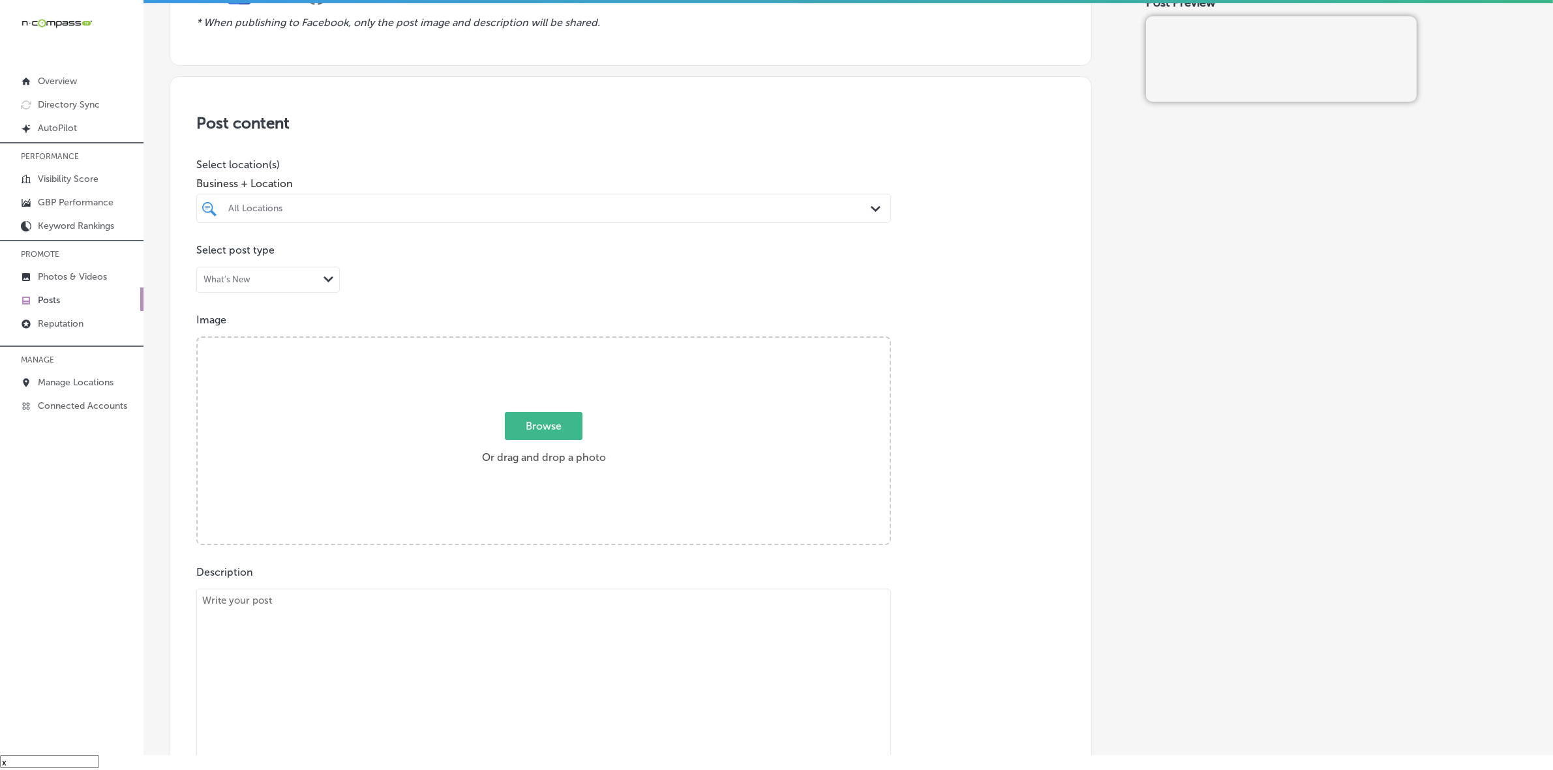
click at [832, 210] on div "All Locations" at bounding box center [550, 208] width 644 height 11
click at [803, 266] on div "Half Moon [STREET_ADDRESS][US_STATE] [STREET_ADDRESS][US_STATE]" at bounding box center [543, 258] width 684 height 20
type input "half"
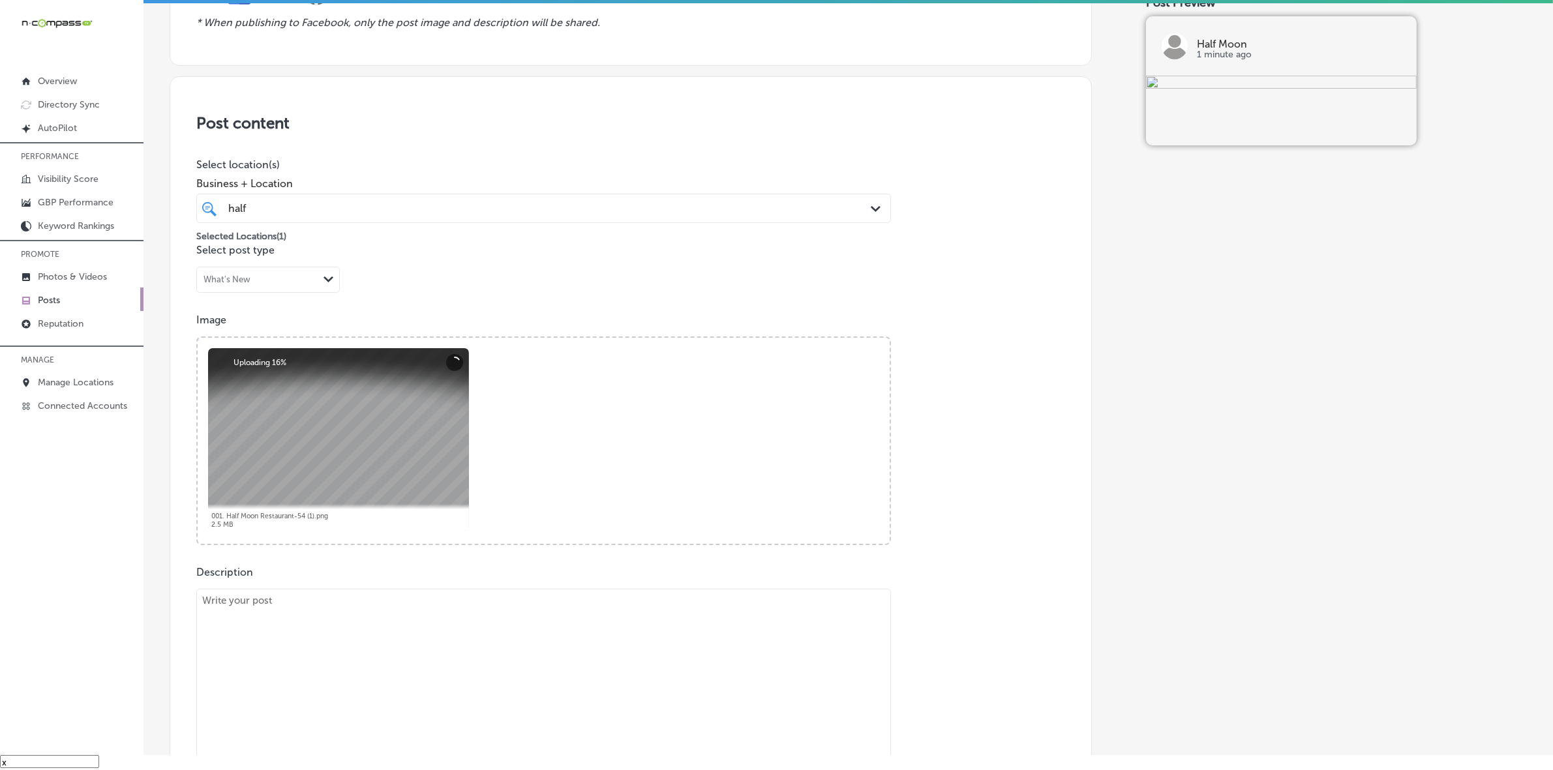
click at [426, 608] on textarea at bounding box center [543, 680] width 694 height 183
paste textarea "[DATE] begins at [GEOGRAPHIC_DATA] on [DATE] and ends at nightfall on [DATE]. A…"
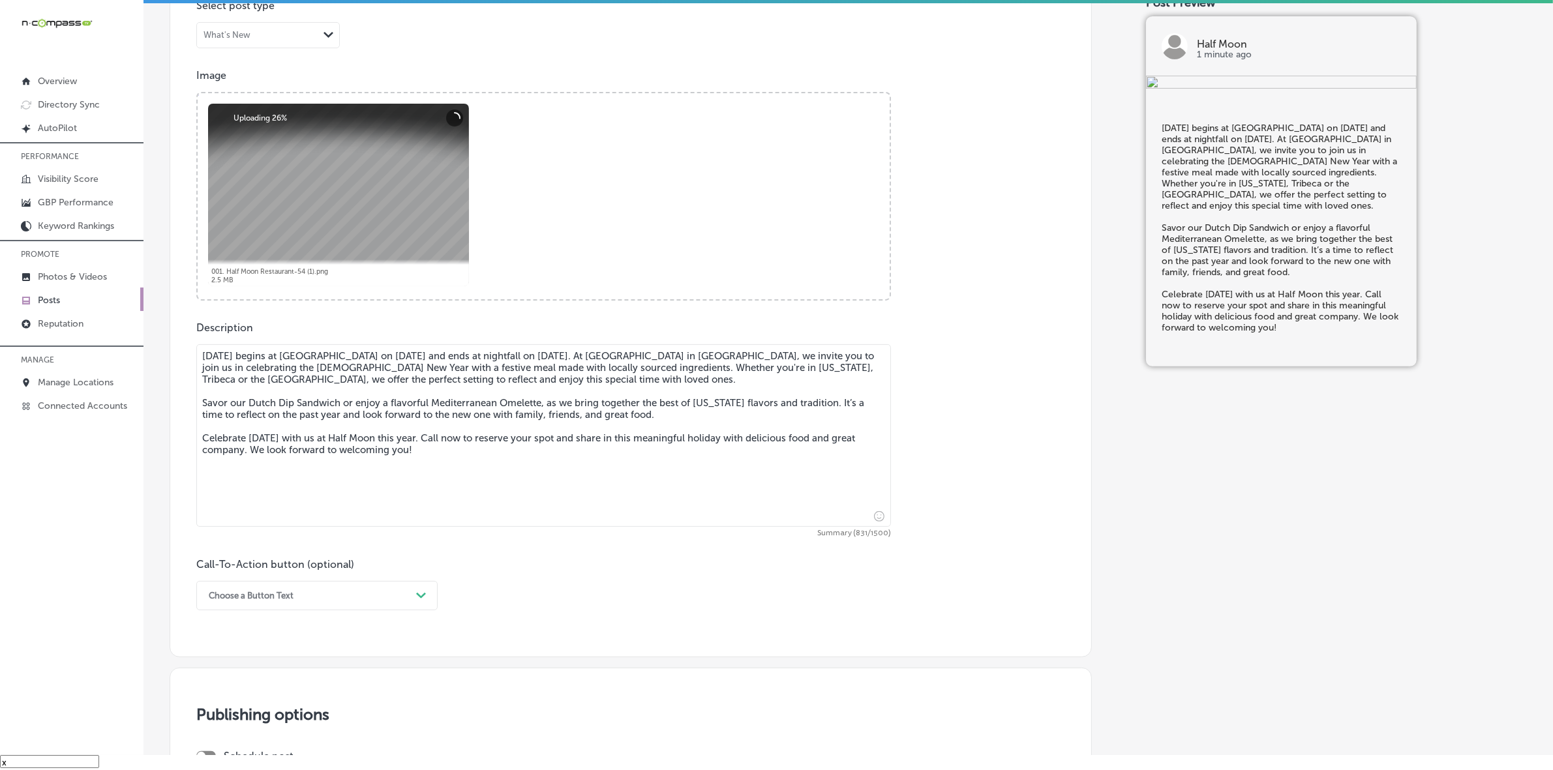
type textarea "[DATE] begins at [GEOGRAPHIC_DATA] on [DATE] and ends at nightfall on [DATE]. A…"
click at [411, 601] on div "Choose a Button Text Path Created with Sketch." at bounding box center [316, 595] width 241 height 29
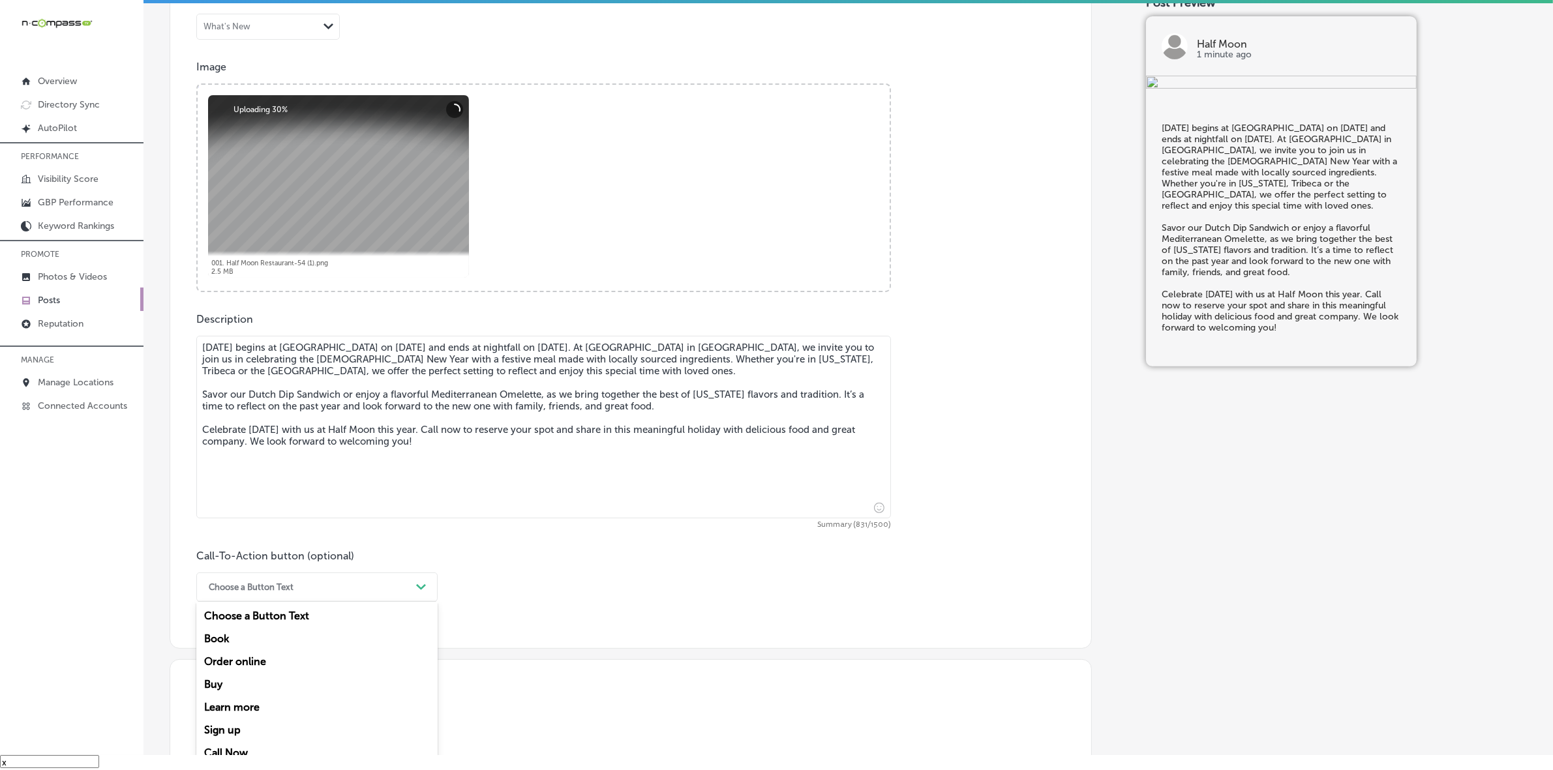
click at [285, 749] on div "Call Now" at bounding box center [316, 752] width 241 height 23
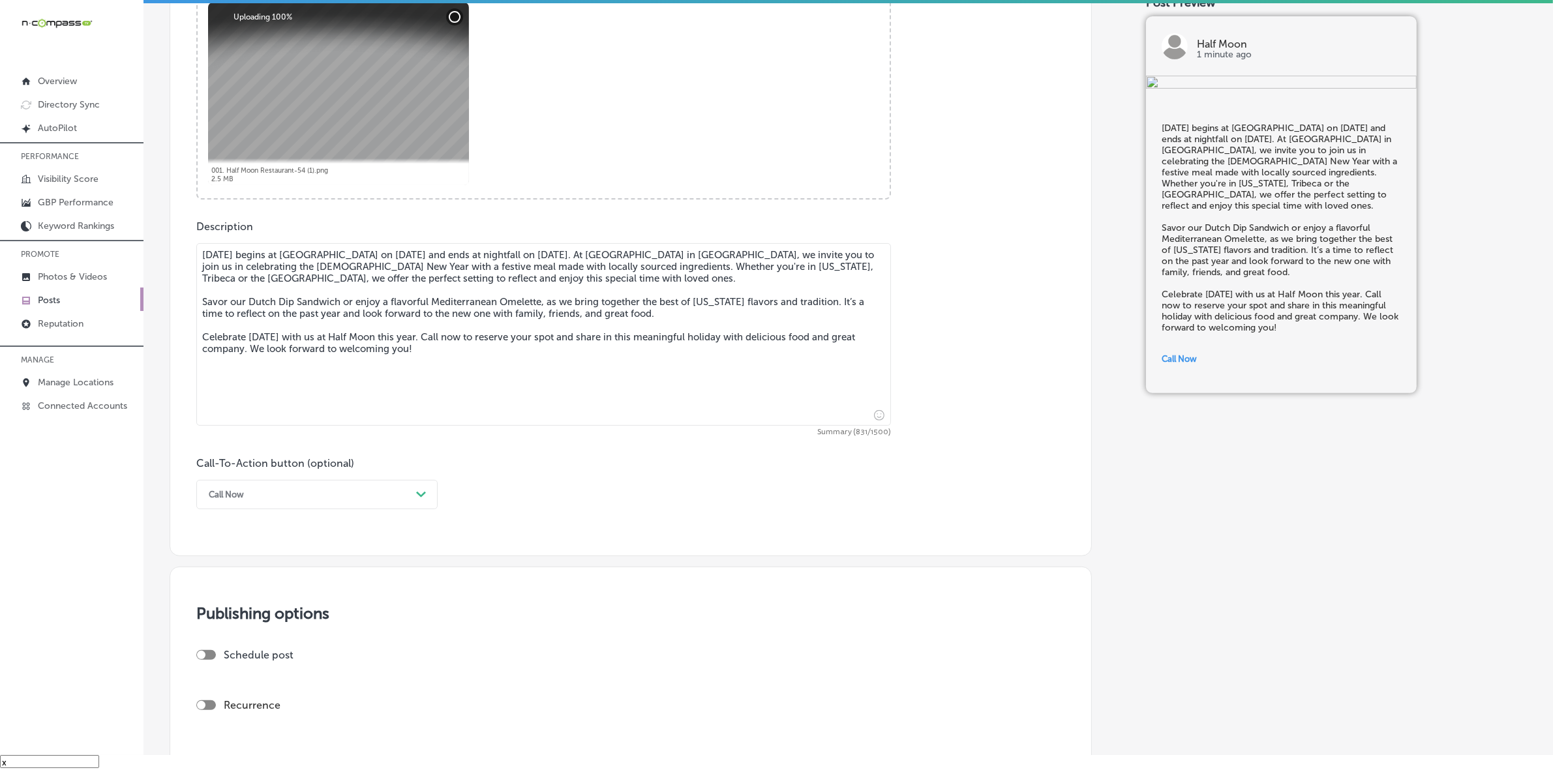
scroll to position [661, 0]
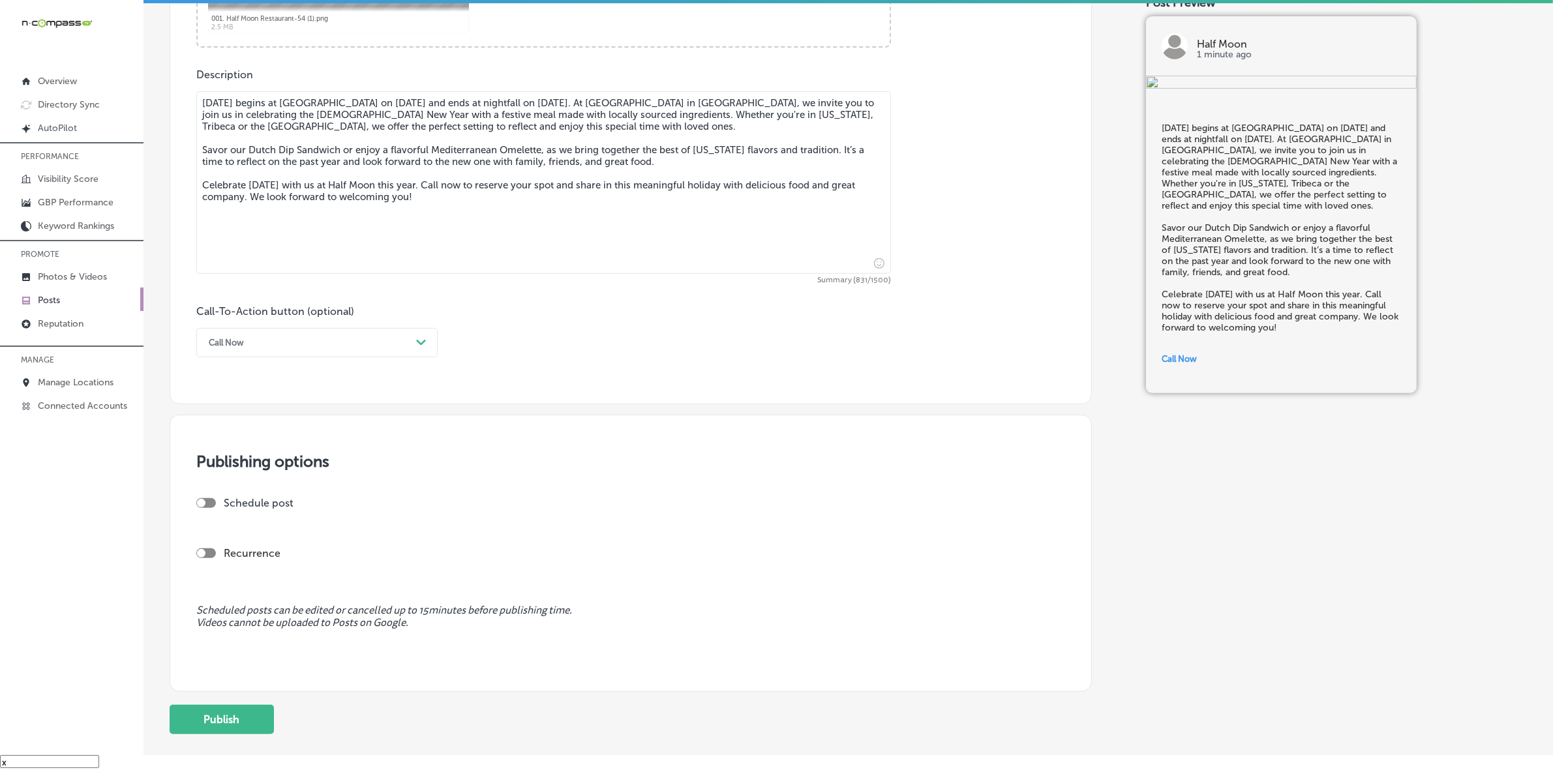
click at [203, 499] on div at bounding box center [201, 503] width 8 height 8
checkbox input "true"
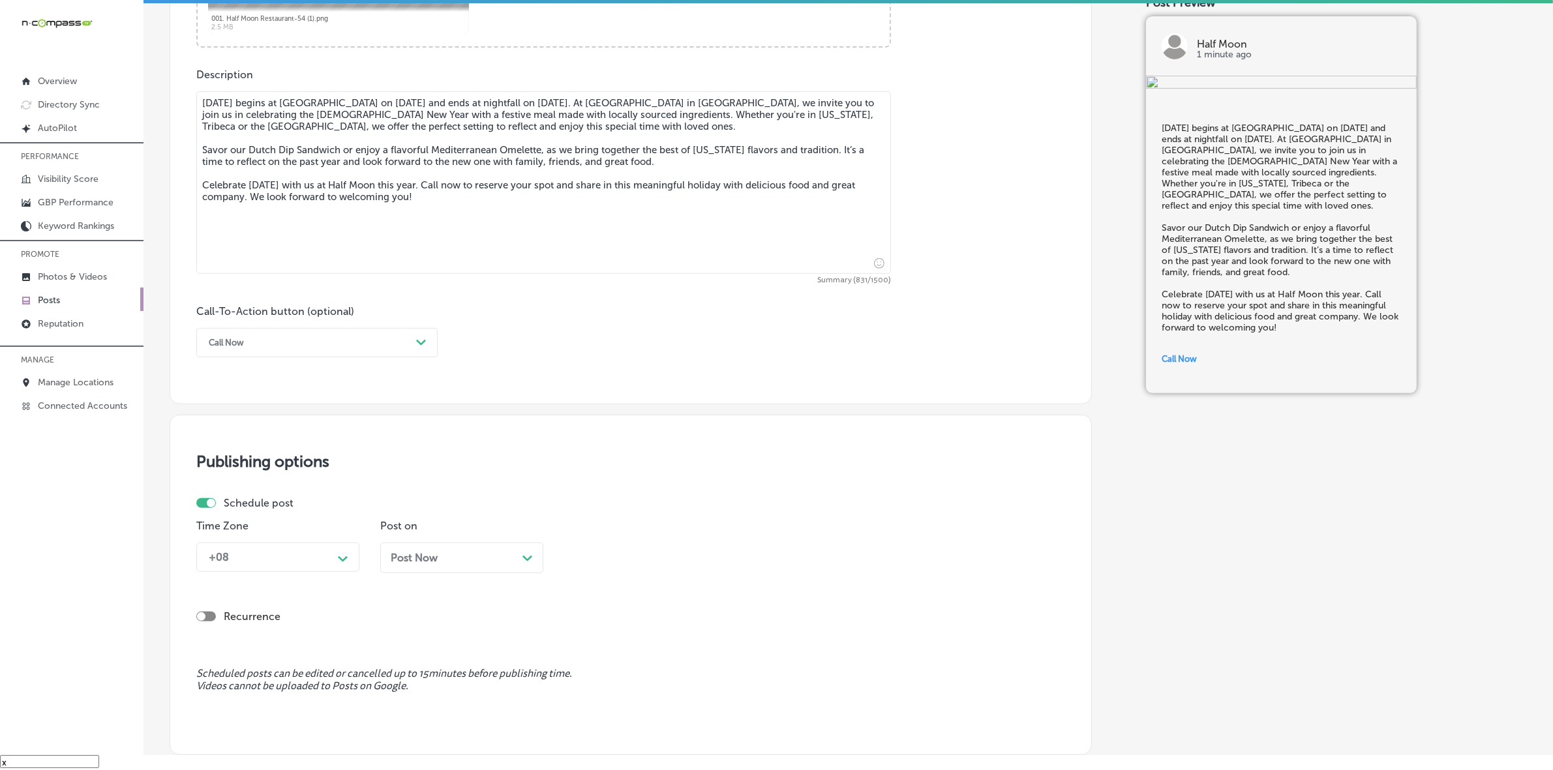
click at [323, 553] on div "+08" at bounding box center [267, 557] width 130 height 23
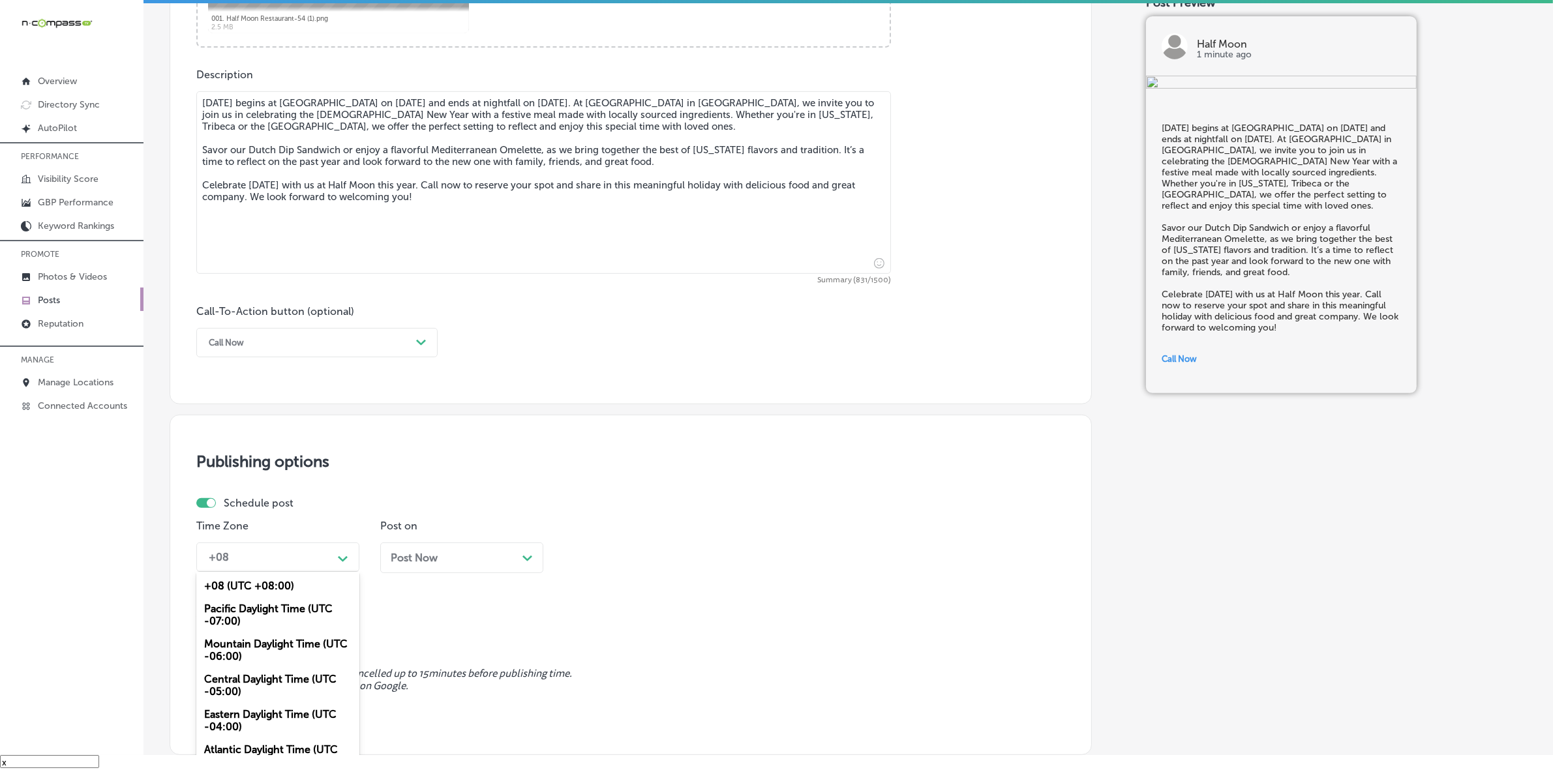
click at [303, 646] on div "Mountain Daylight Time (UTC -06:00)" at bounding box center [277, 649] width 163 height 35
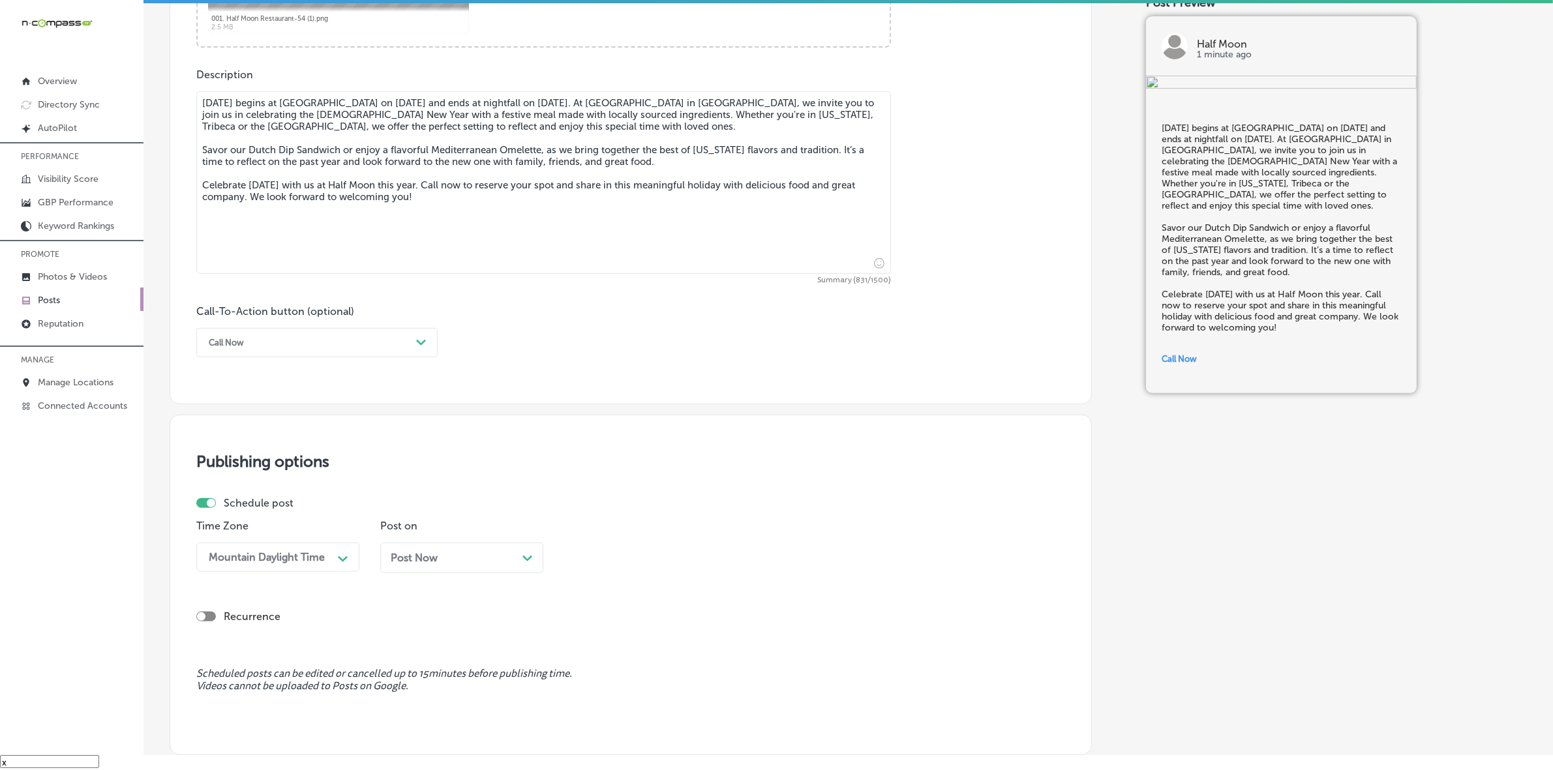
click at [425, 552] on span "Post Now" at bounding box center [414, 558] width 47 height 12
click at [612, 561] on div "11:15 AM" at bounding box center [597, 557] width 43 height 12
click at [593, 647] on div "7:00 AM" at bounding box center [645, 654] width 163 height 23
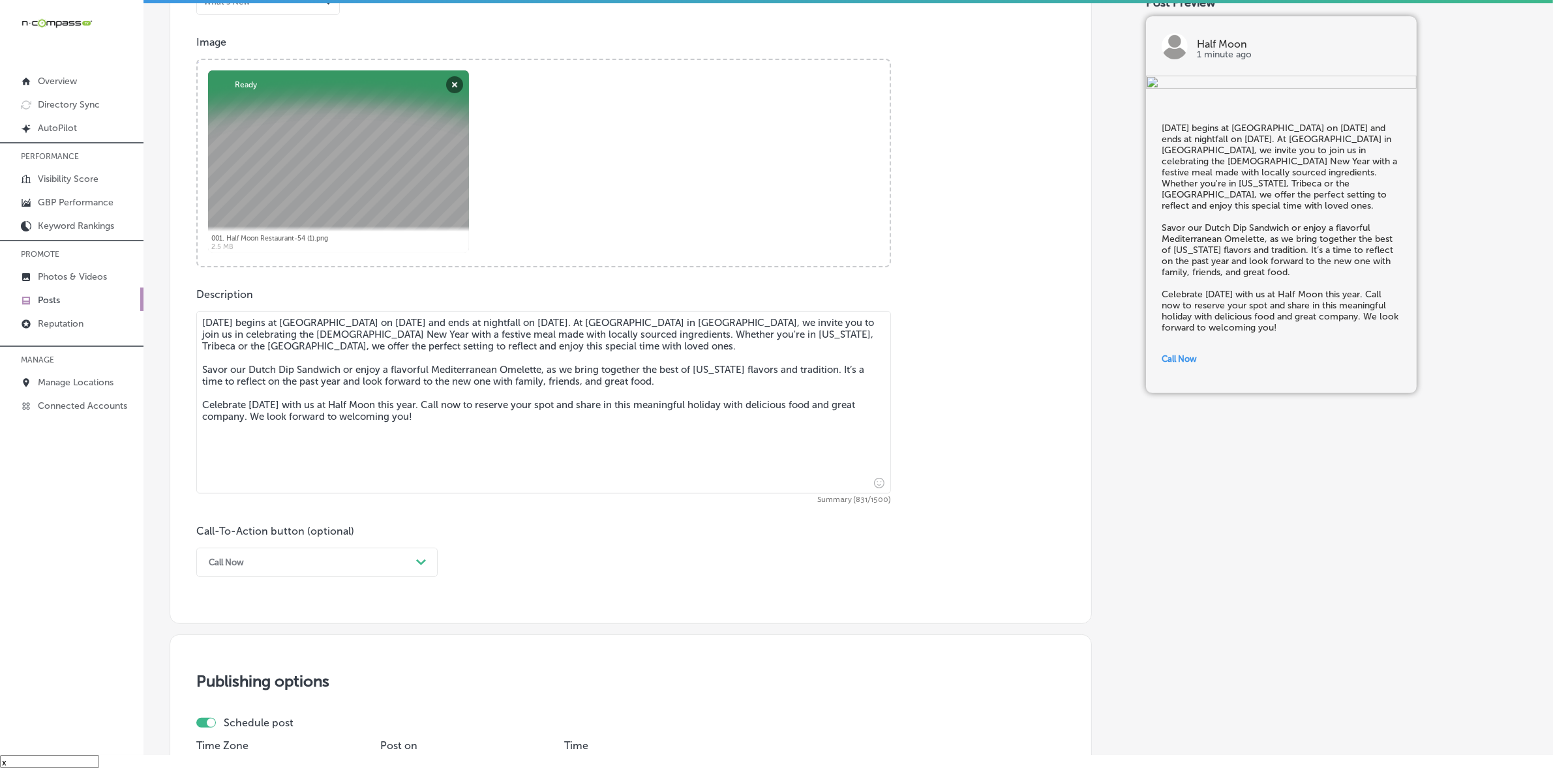
scroll to position [804, 0]
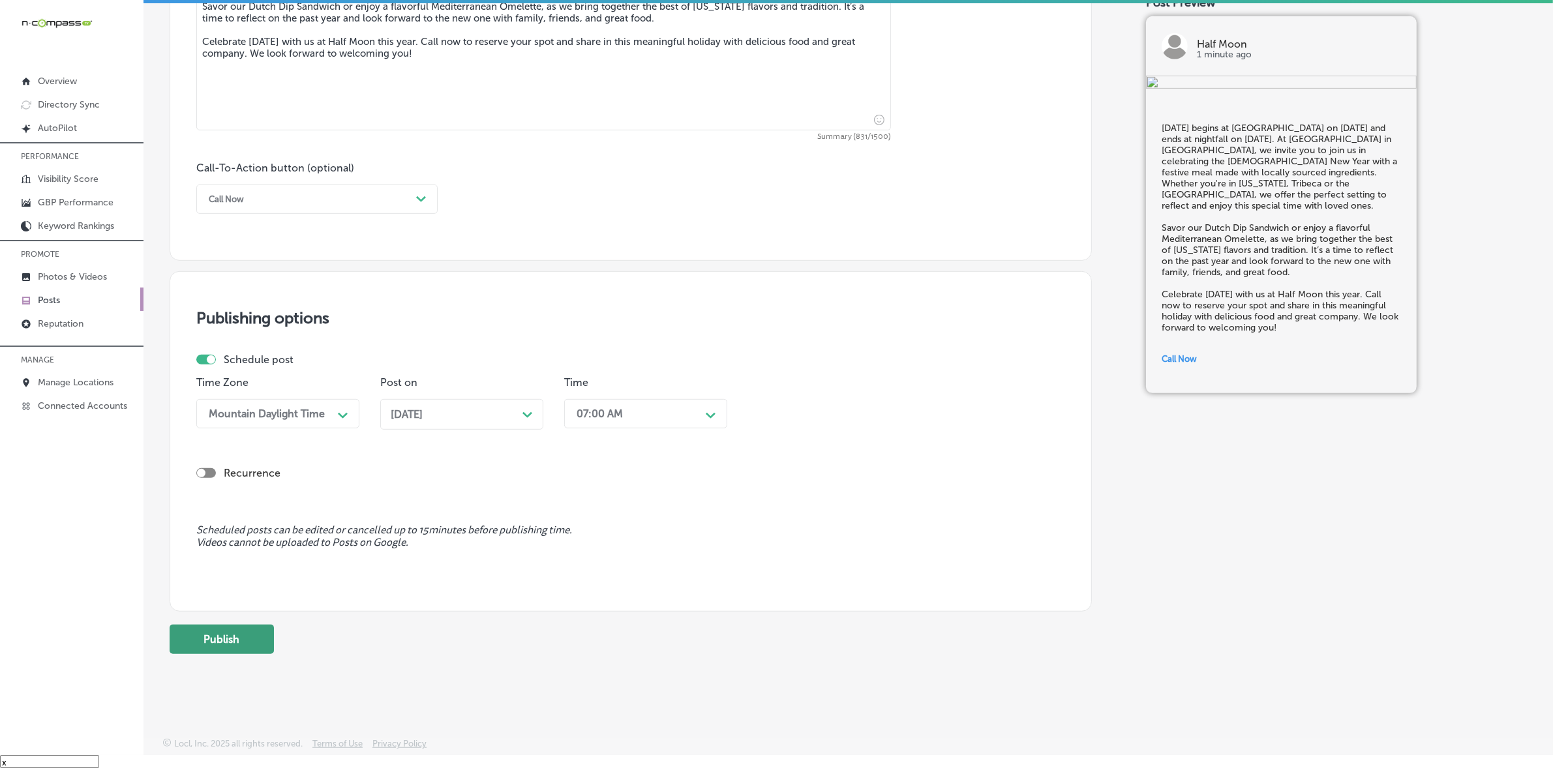
click at [248, 641] on button "Publish" at bounding box center [222, 639] width 104 height 29
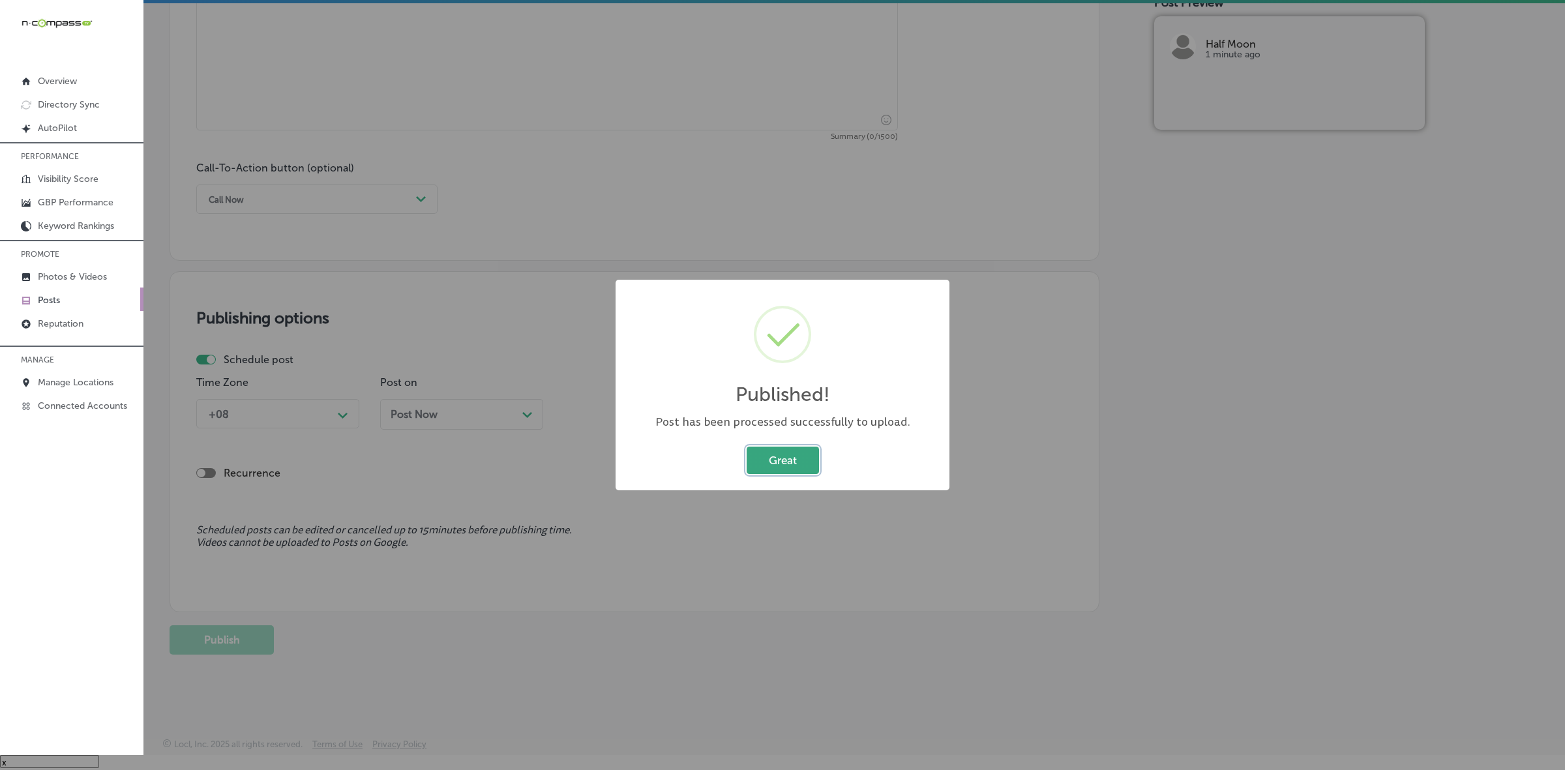
click at [781, 465] on button "Great" at bounding box center [783, 460] width 72 height 27
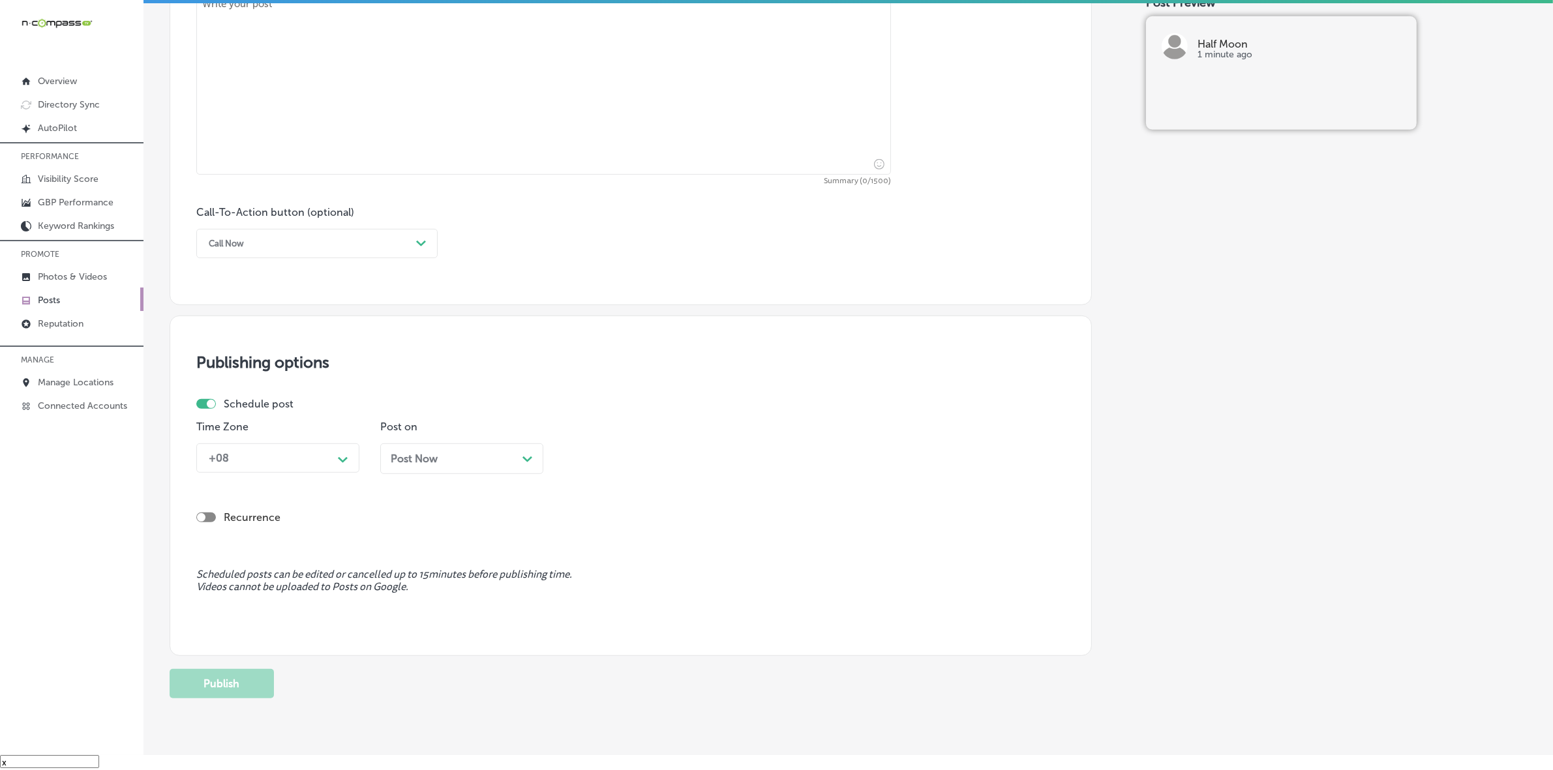
scroll to position [722, 0]
